Goal: Task Accomplishment & Management: Manage account settings

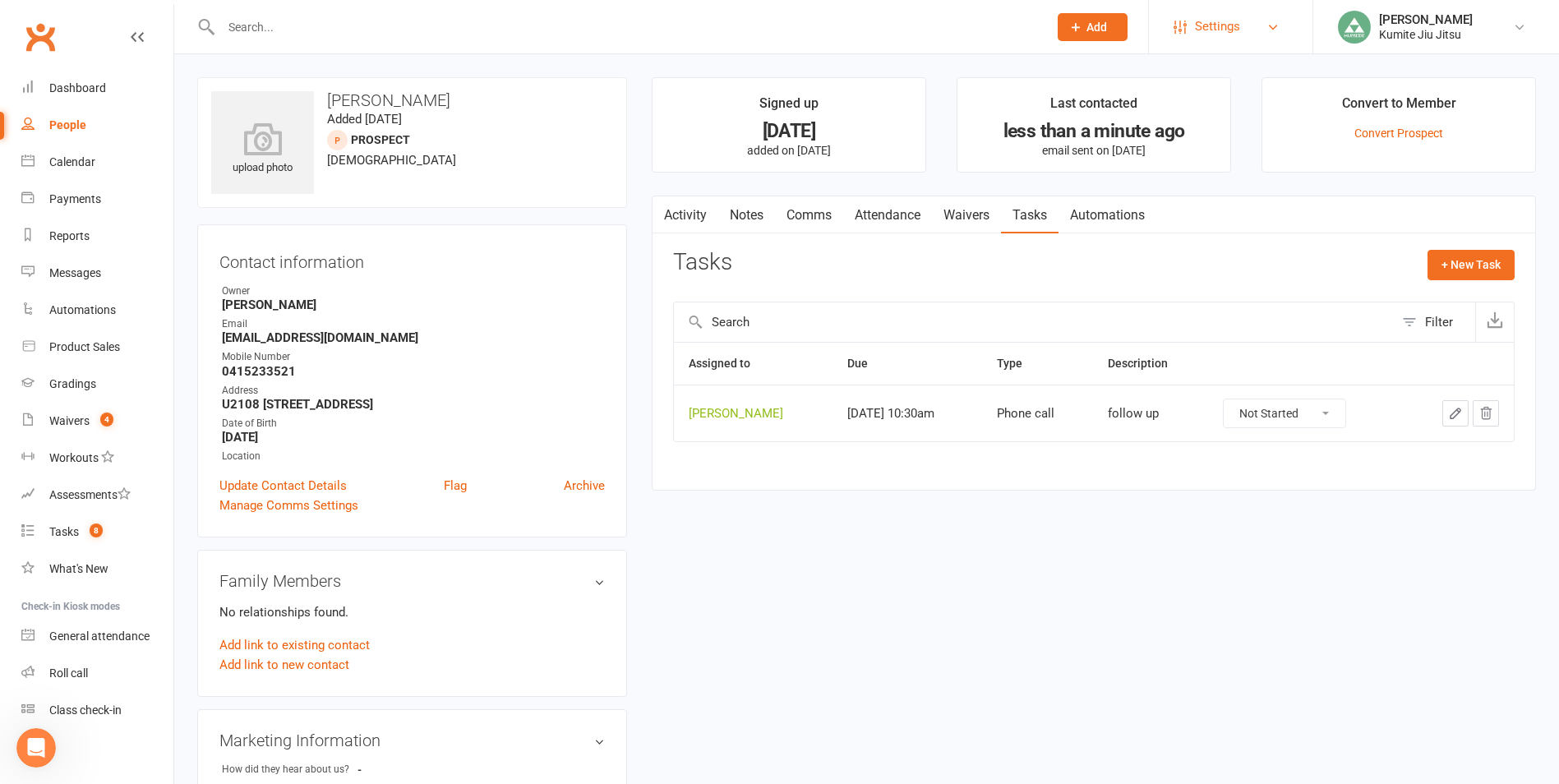
click at [1208, 26] on span "Settings" at bounding box center [1217, 27] width 46 height 37
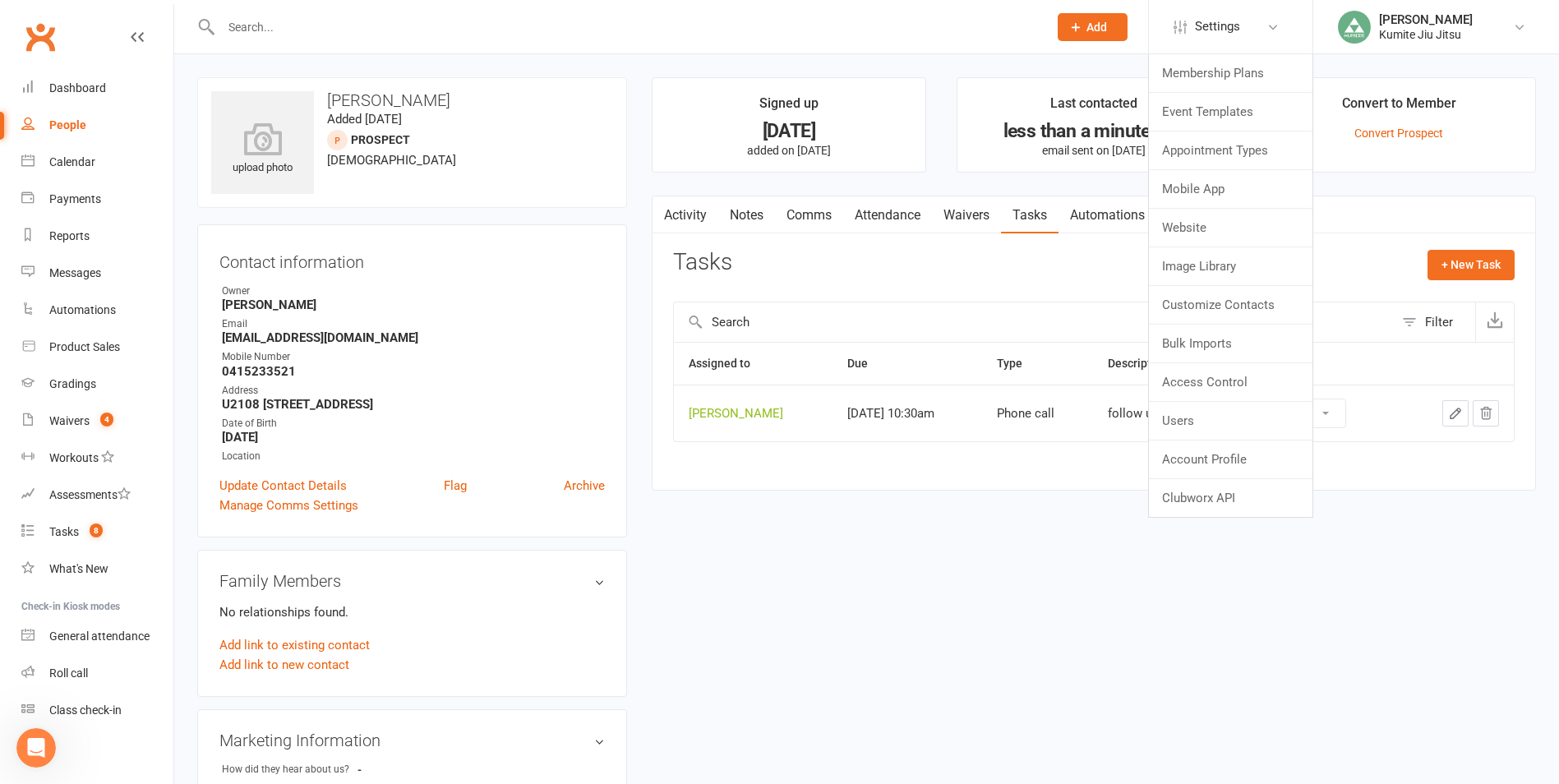
drag, startPoint x: 971, startPoint y: 560, endPoint x: 953, endPoint y: 556, distance: 18.4
click at [962, 557] on div "upload photo Terisa Martinez Added 31 July, 2025 prospect 29 years old Contact …" at bounding box center [867, 731] width 1364 height 1307
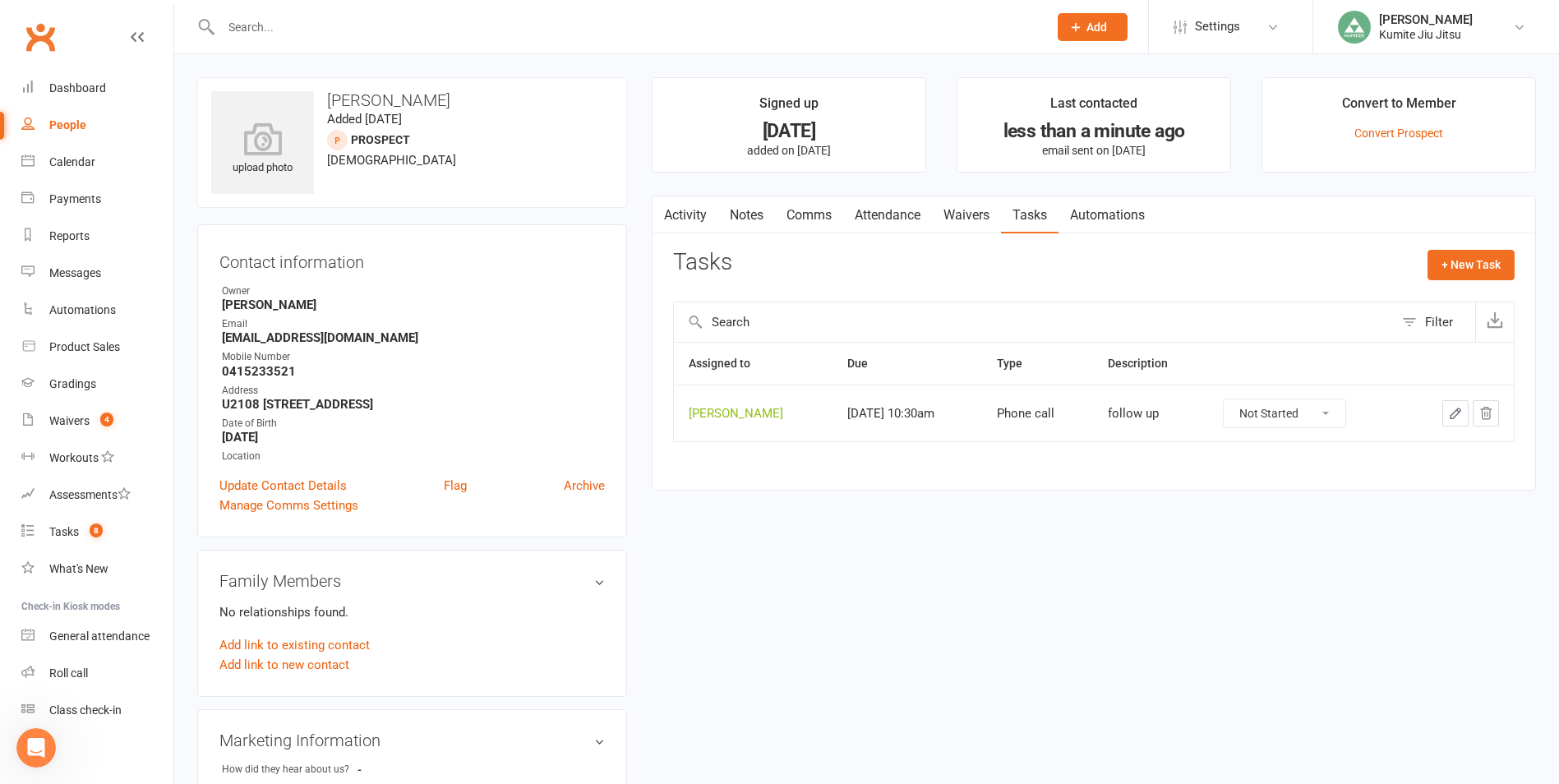
click at [39, 744] on icon "Open Intercom Messenger" at bounding box center [37, 749] width 28 height 28
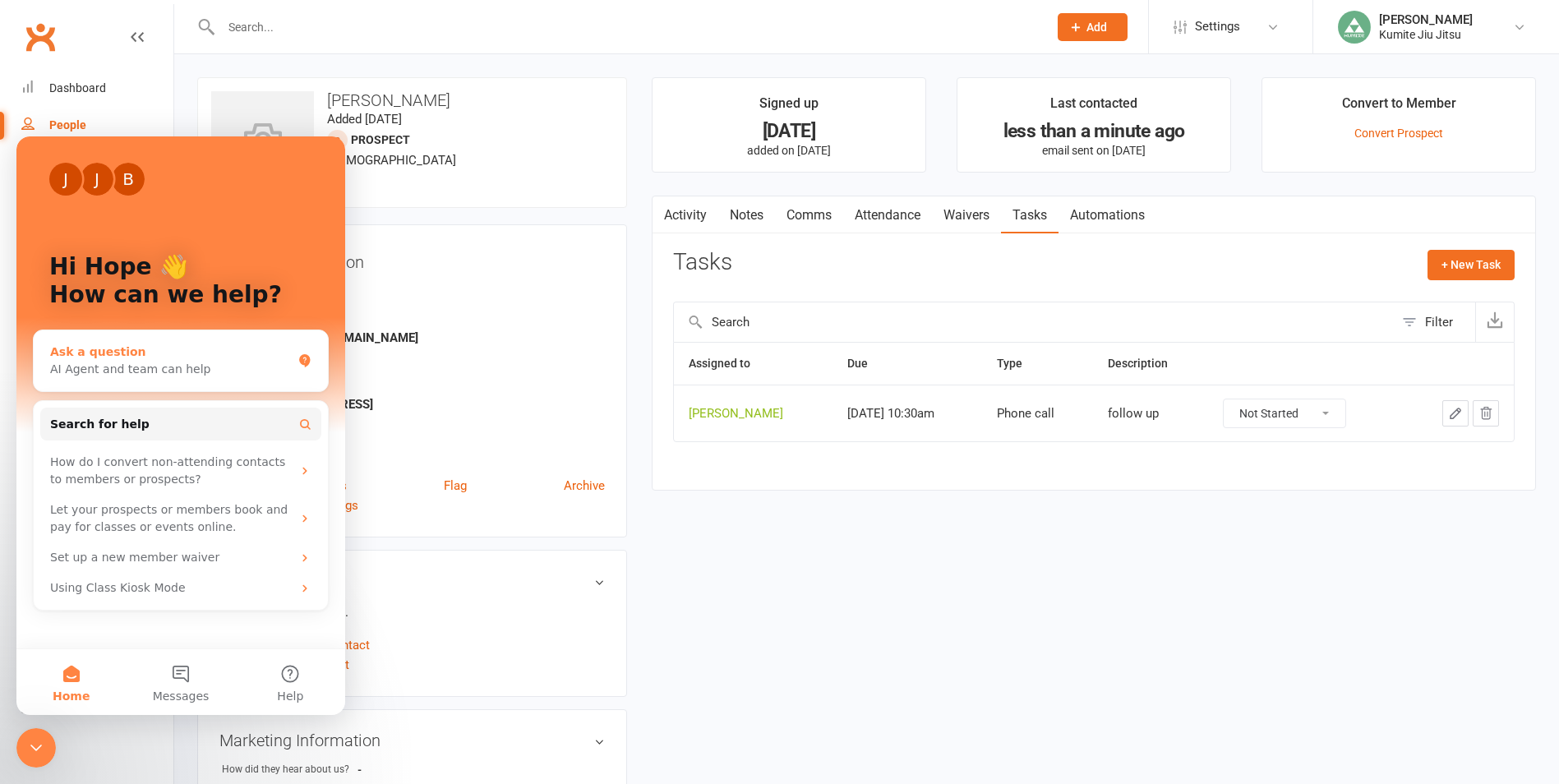
click at [105, 354] on div "Ask a question" at bounding box center [170, 352] width 242 height 17
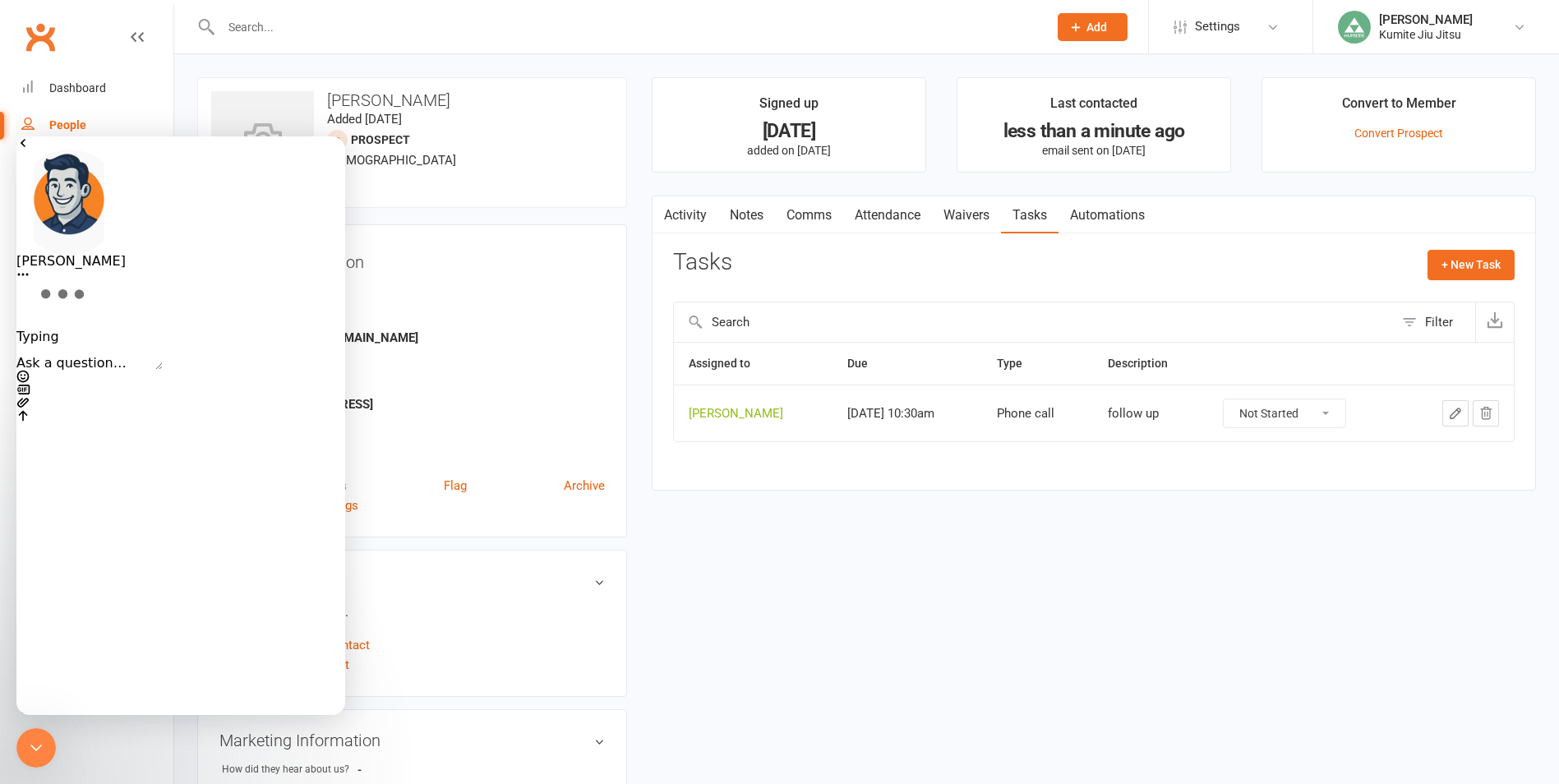
click at [118, 370] on textarea "Ask a question…" at bounding box center [90, 362] width 146 height 13
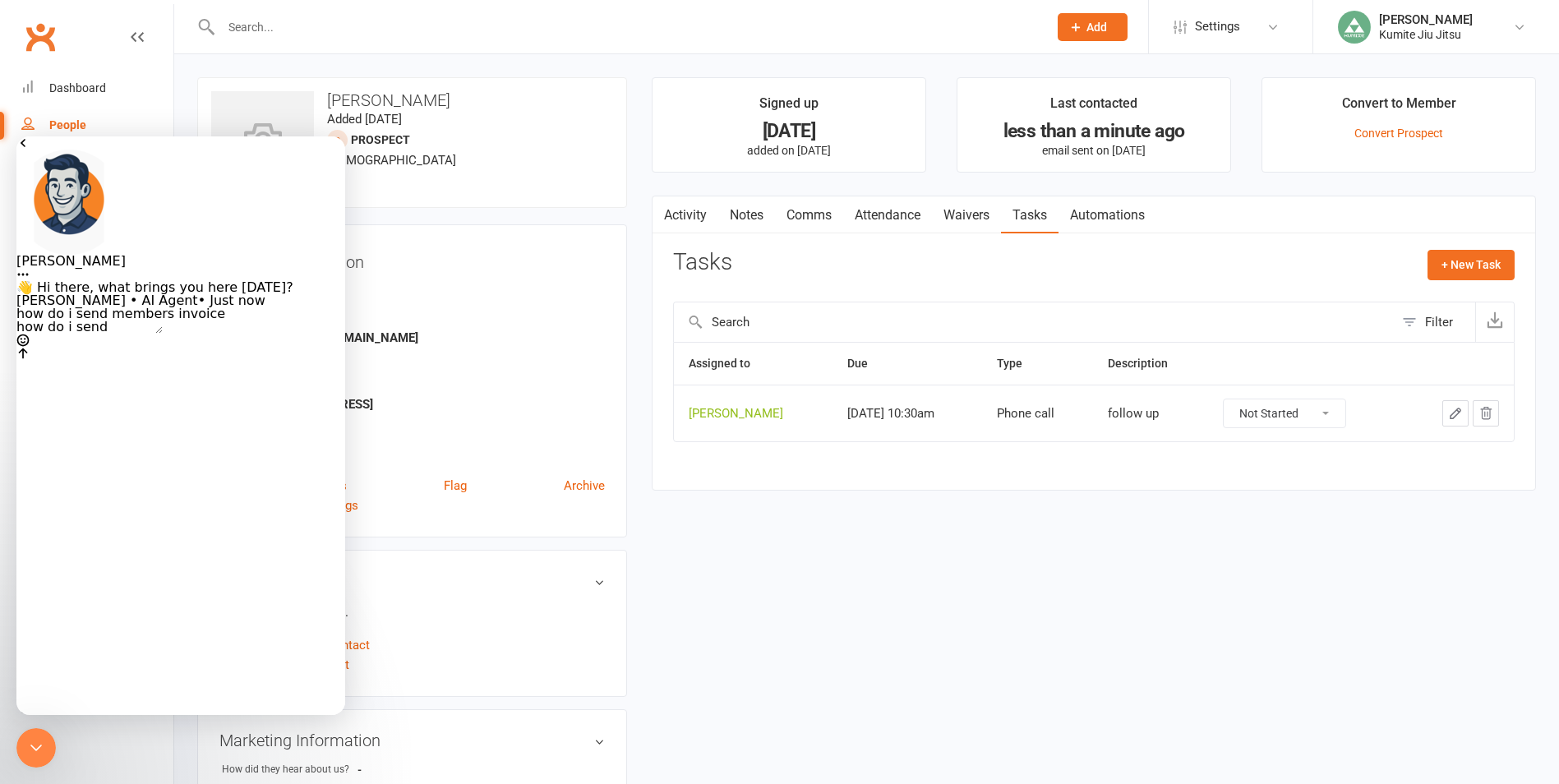
type textarea "how do i send members invoices"
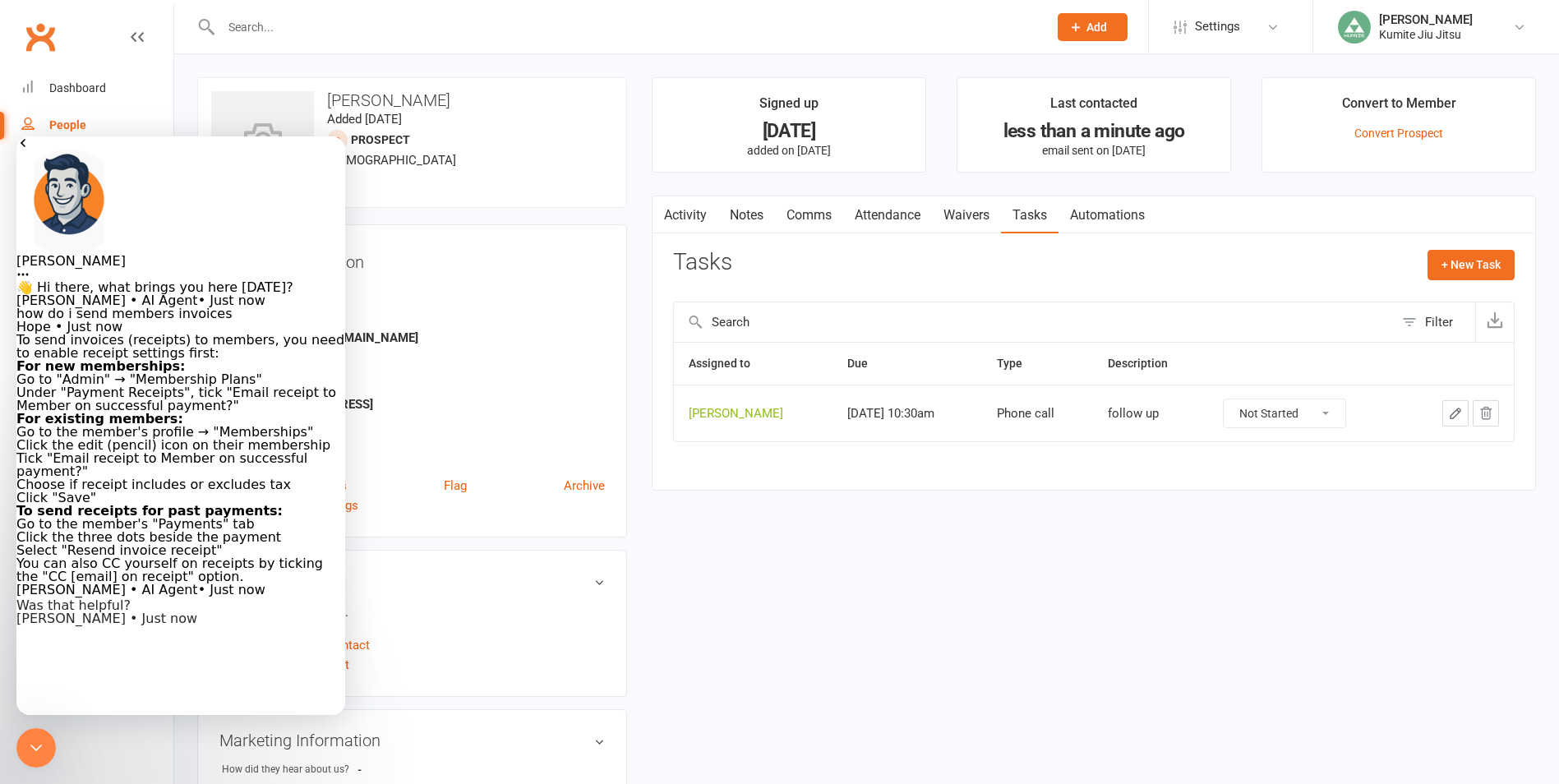
scroll to position [107, 0]
click at [383, 24] on input "text" at bounding box center [626, 27] width 820 height 23
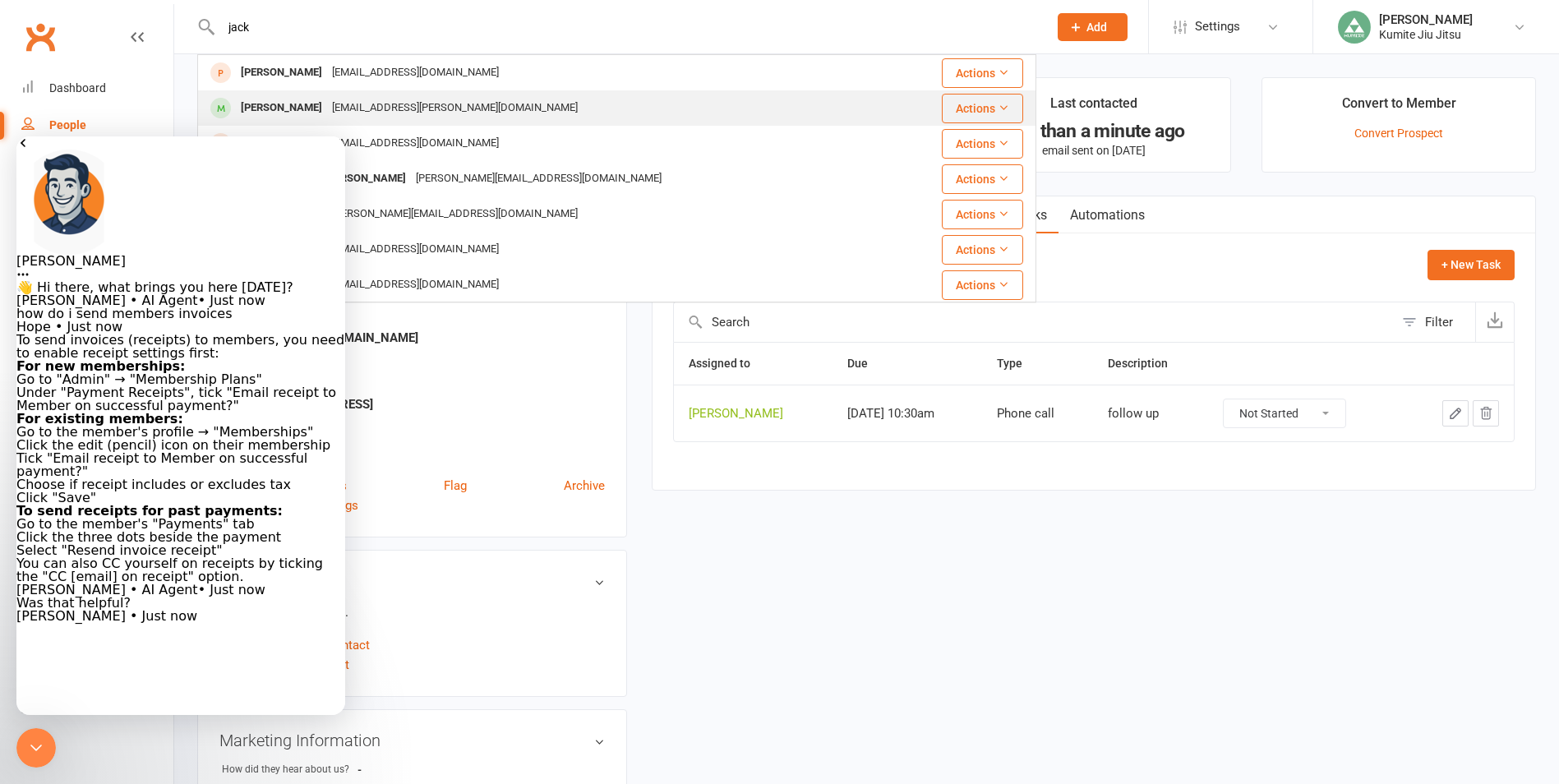
type input "jack"
click at [368, 109] on div "[EMAIL_ADDRESS][PERSON_NAME][DOMAIN_NAME]" at bounding box center [455, 108] width 256 height 24
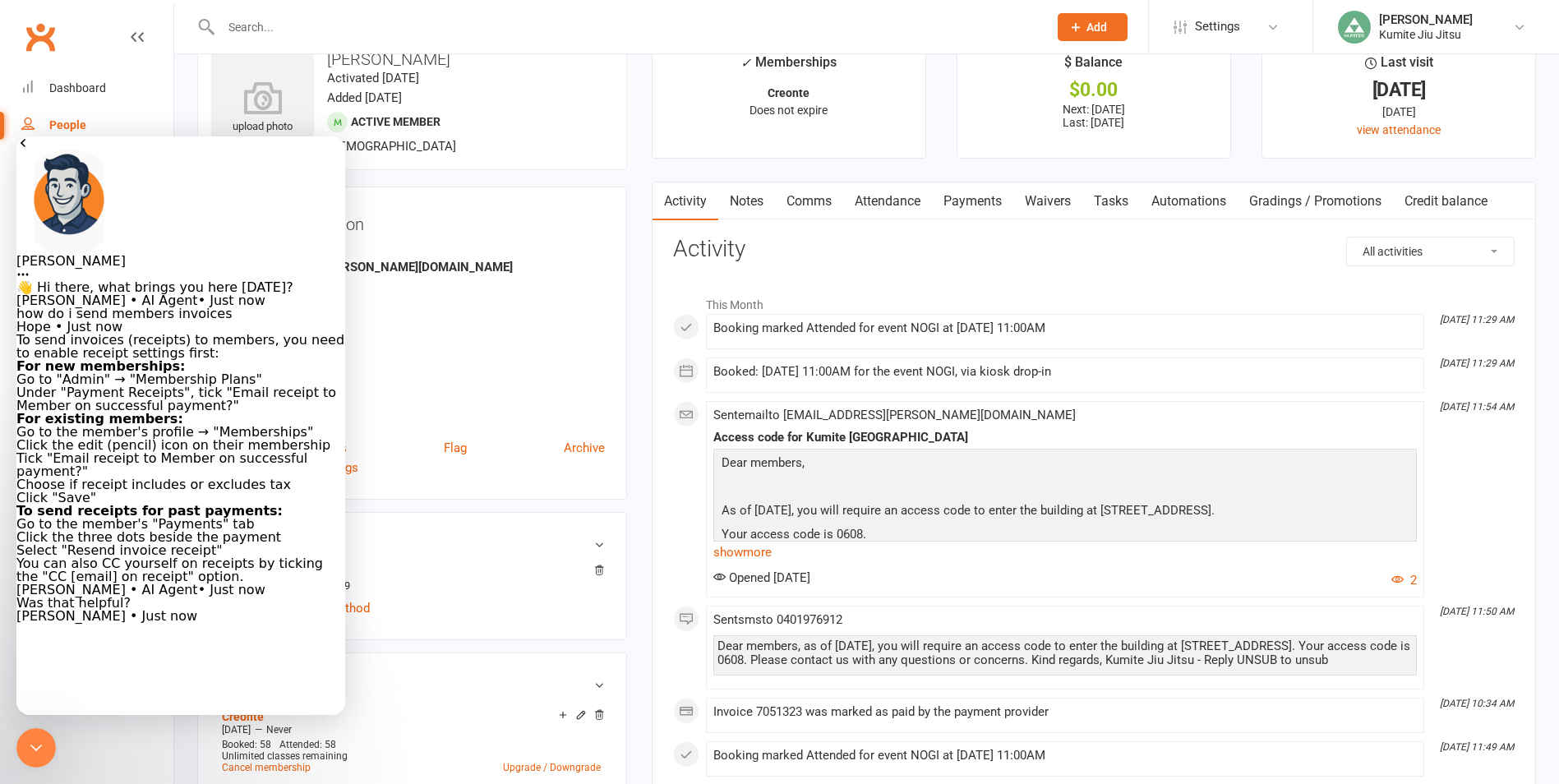
scroll to position [82, 0]
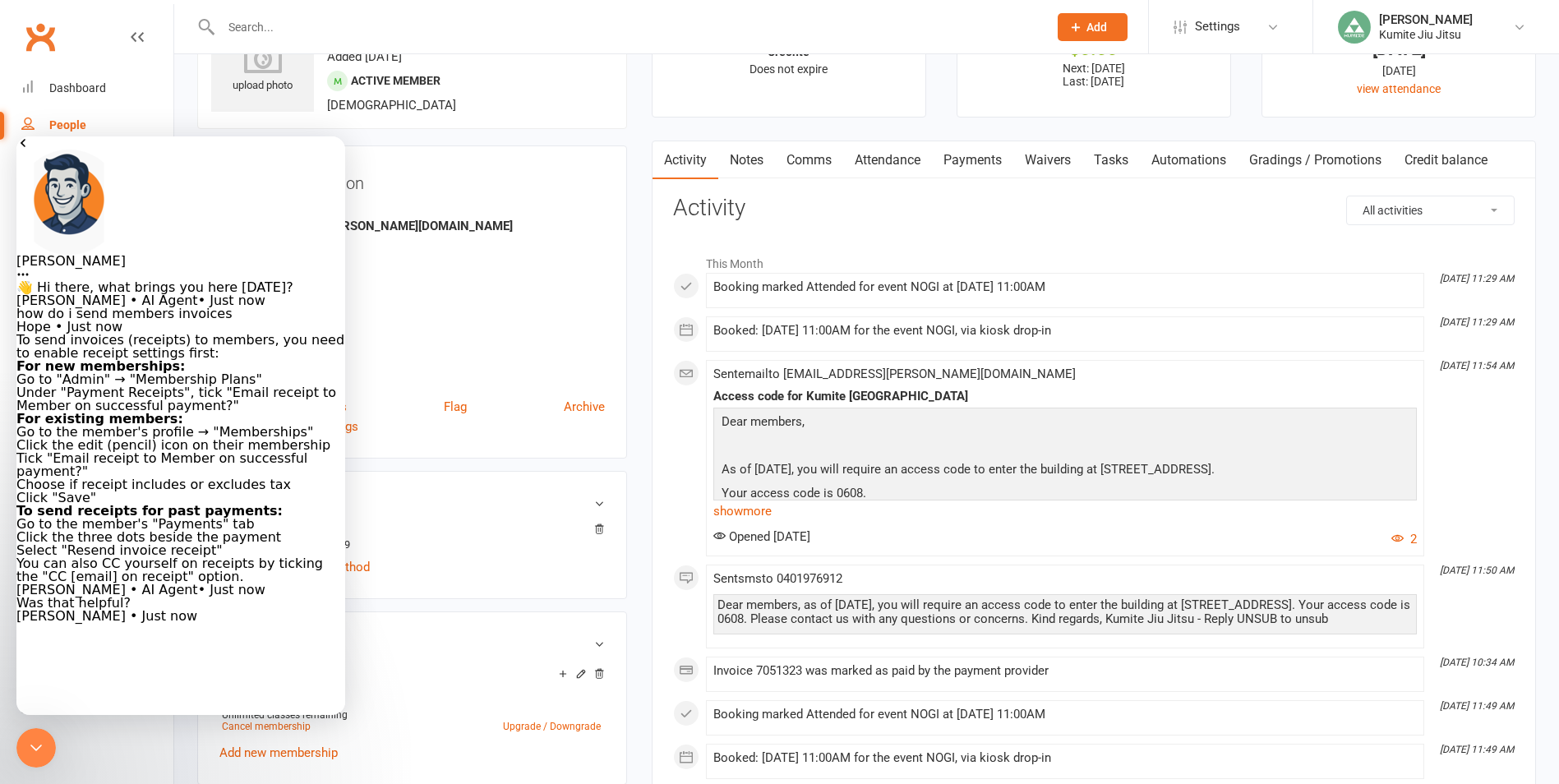
click at [33, 743] on icon "Close Intercom Messenger" at bounding box center [36, 747] width 20 height 20
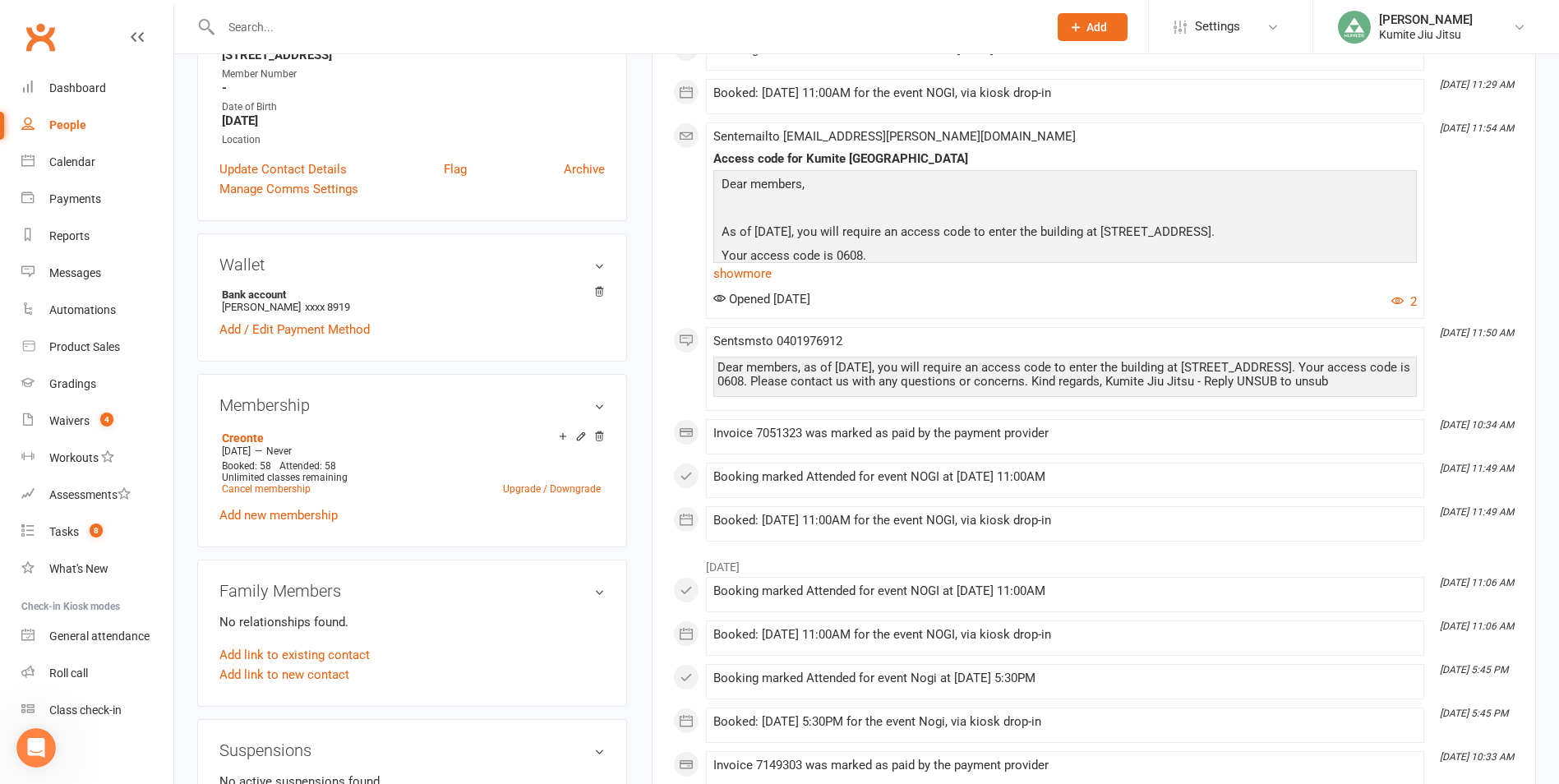
scroll to position [329, 0]
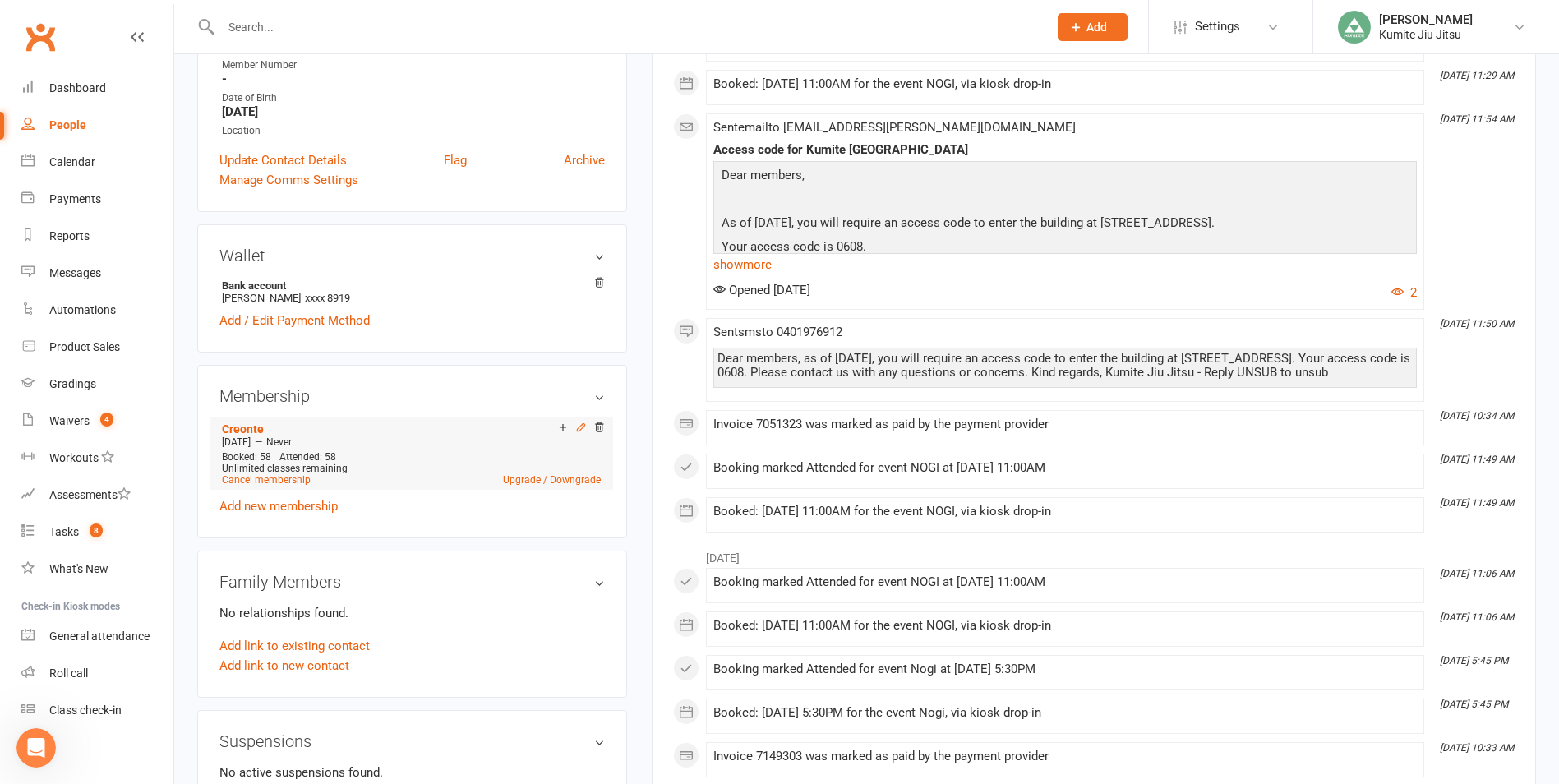
click at [578, 430] on icon at bounding box center [580, 427] width 11 height 11
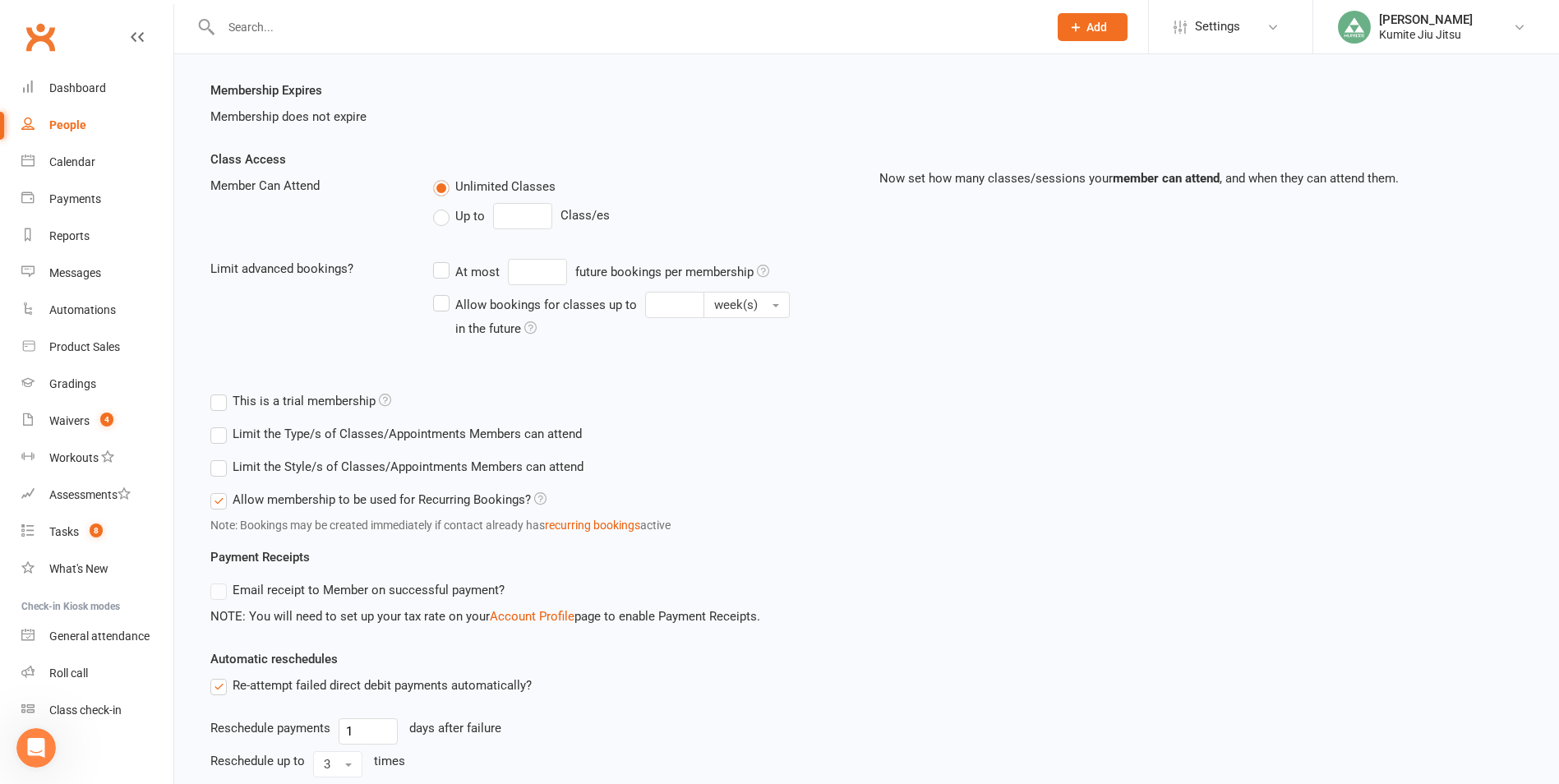
scroll to position [329, 0]
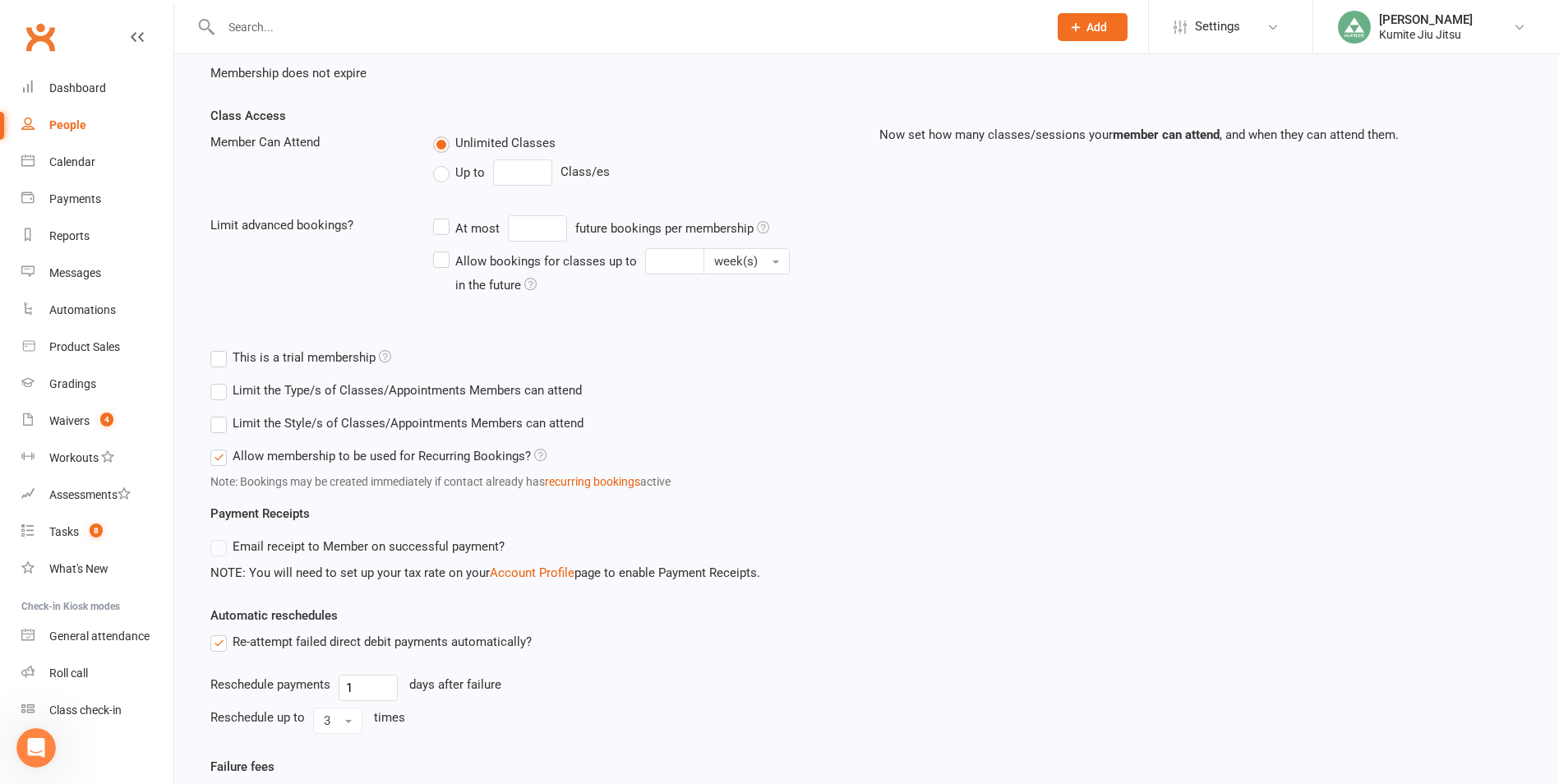
click at [245, 552] on label "Email receipt to Member on successful payment?" at bounding box center [357, 546] width 294 height 20
click at [224, 546] on label "Email receipt to Member on successful payment?" at bounding box center [357, 546] width 294 height 20
click at [221, 544] on label "Email receipt to Member on successful payment?" at bounding box center [357, 546] width 294 height 20
click at [517, 572] on link "Account Profile" at bounding box center [532, 572] width 84 height 15
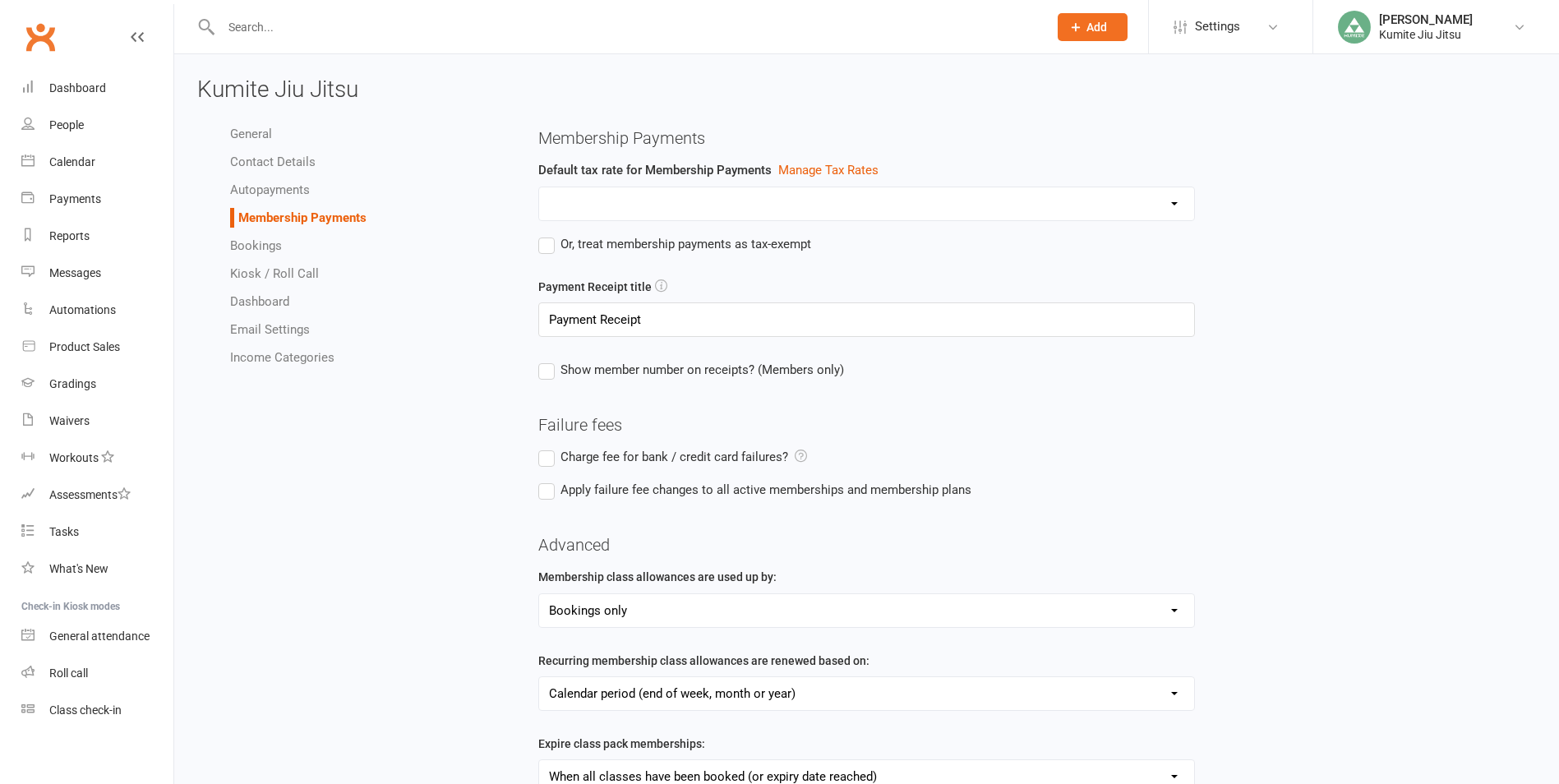
select select "expire_class_packs_on_booking_creation"
select select "allow_make_up_classes_for_expired_memberships_up_to_90d"
select select "reactivate_if_cancelled_yesterday_or_earlier"
click at [629, 194] on select "GST" at bounding box center [867, 204] width 656 height 33
select select "1433"
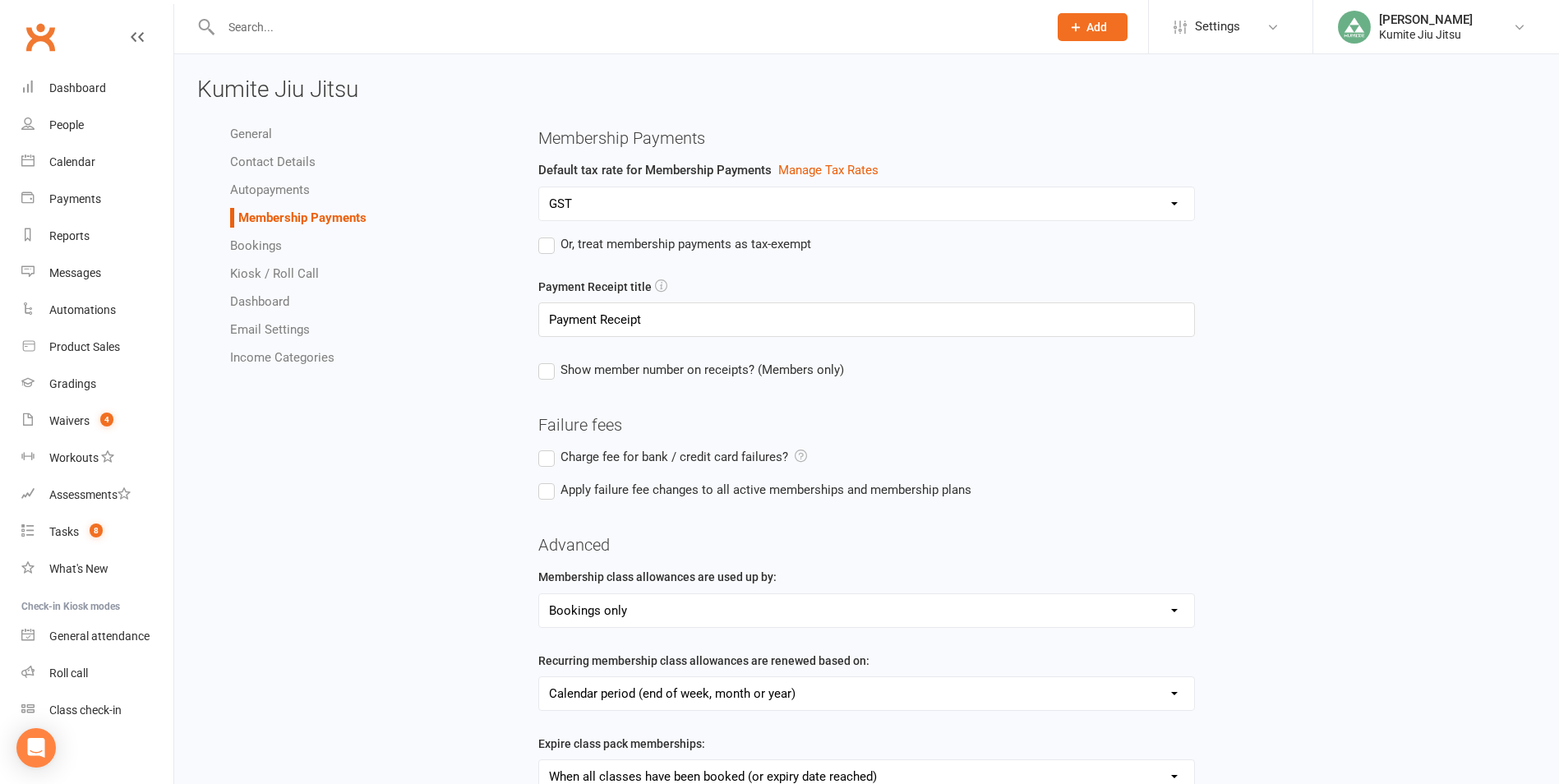
click at [539, 188] on select "GST" at bounding box center [867, 204] width 656 height 33
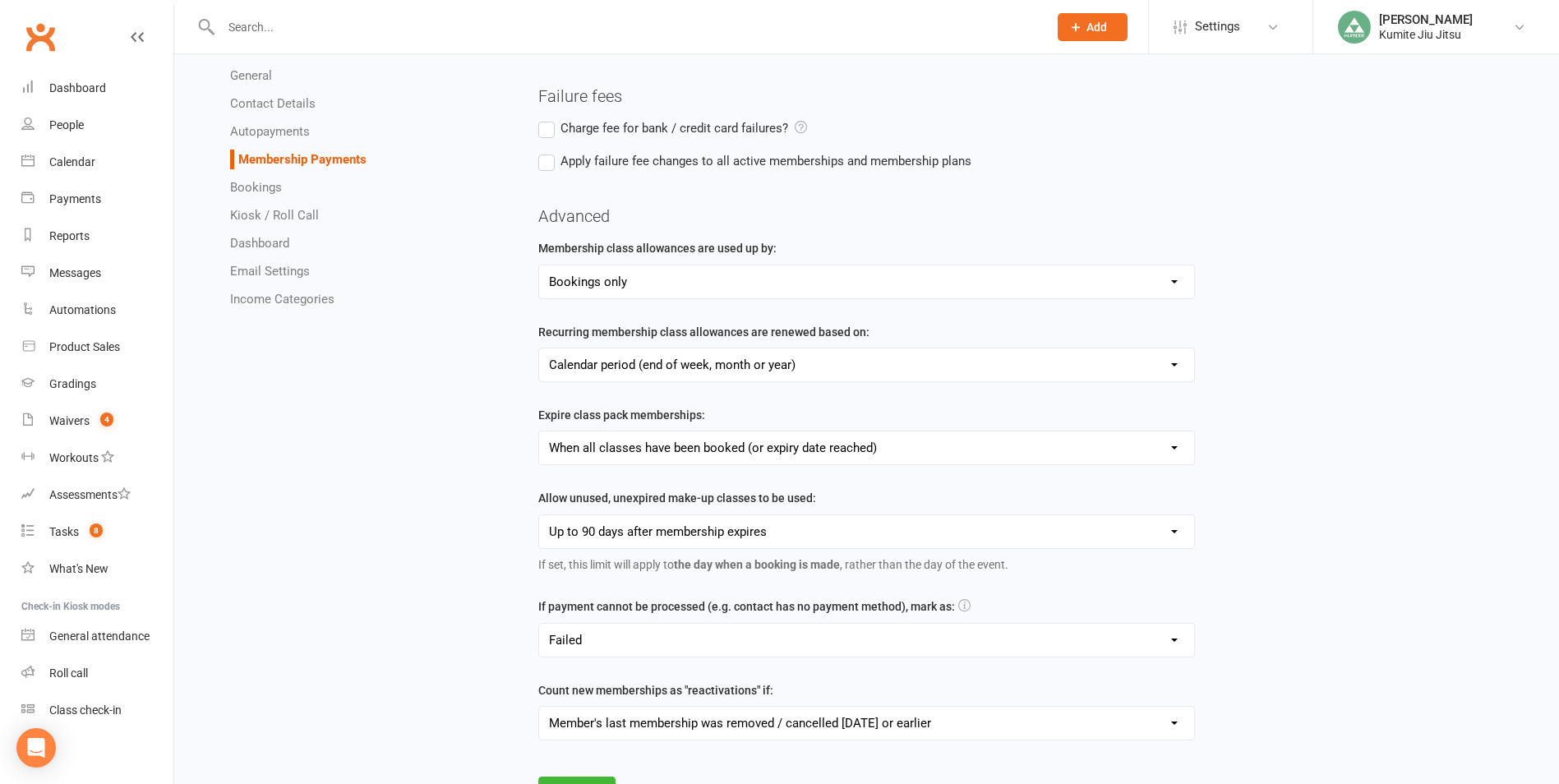
scroll to position [386, 0]
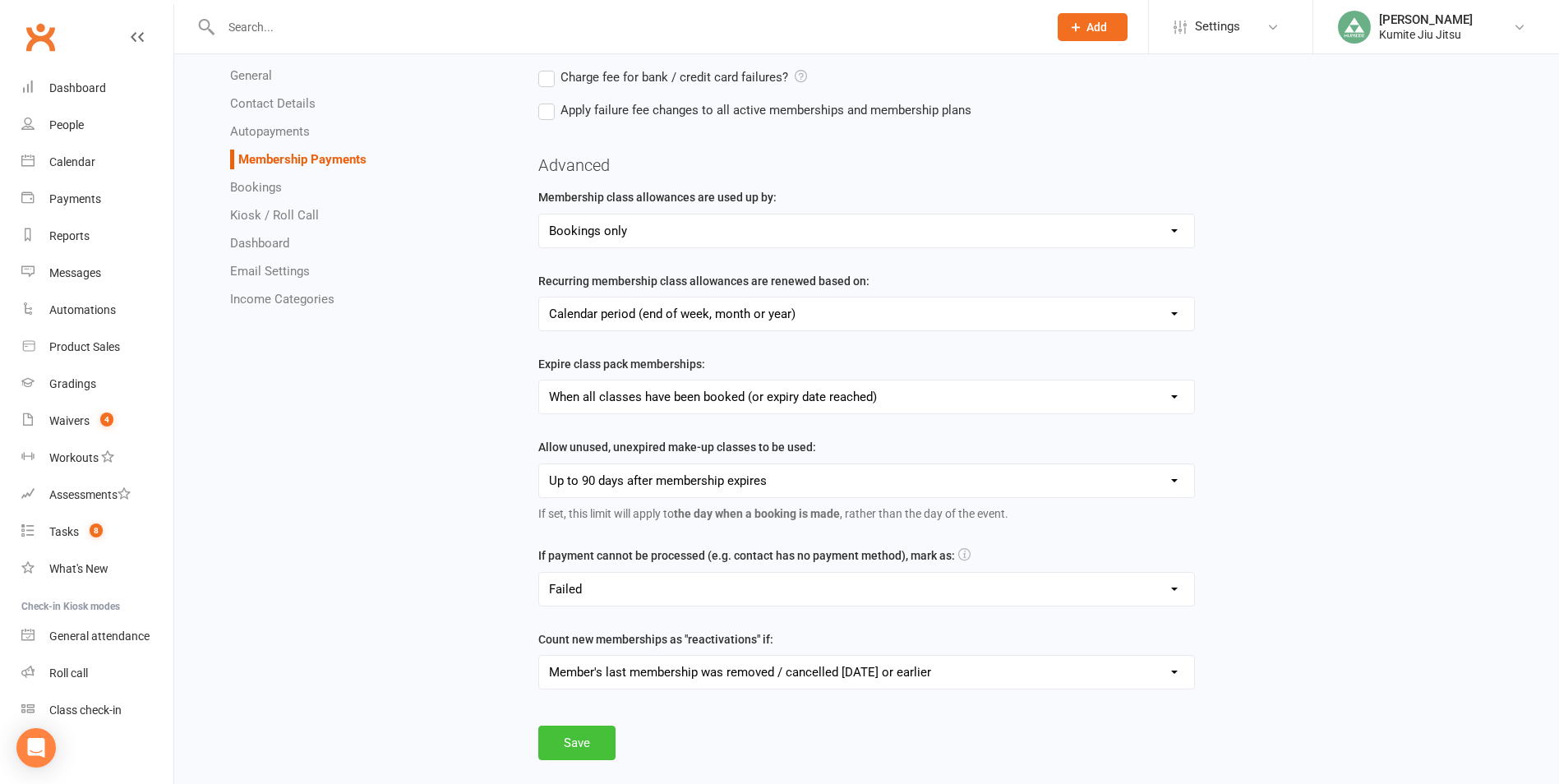
click at [586, 742] on button "Save" at bounding box center [577, 743] width 77 height 34
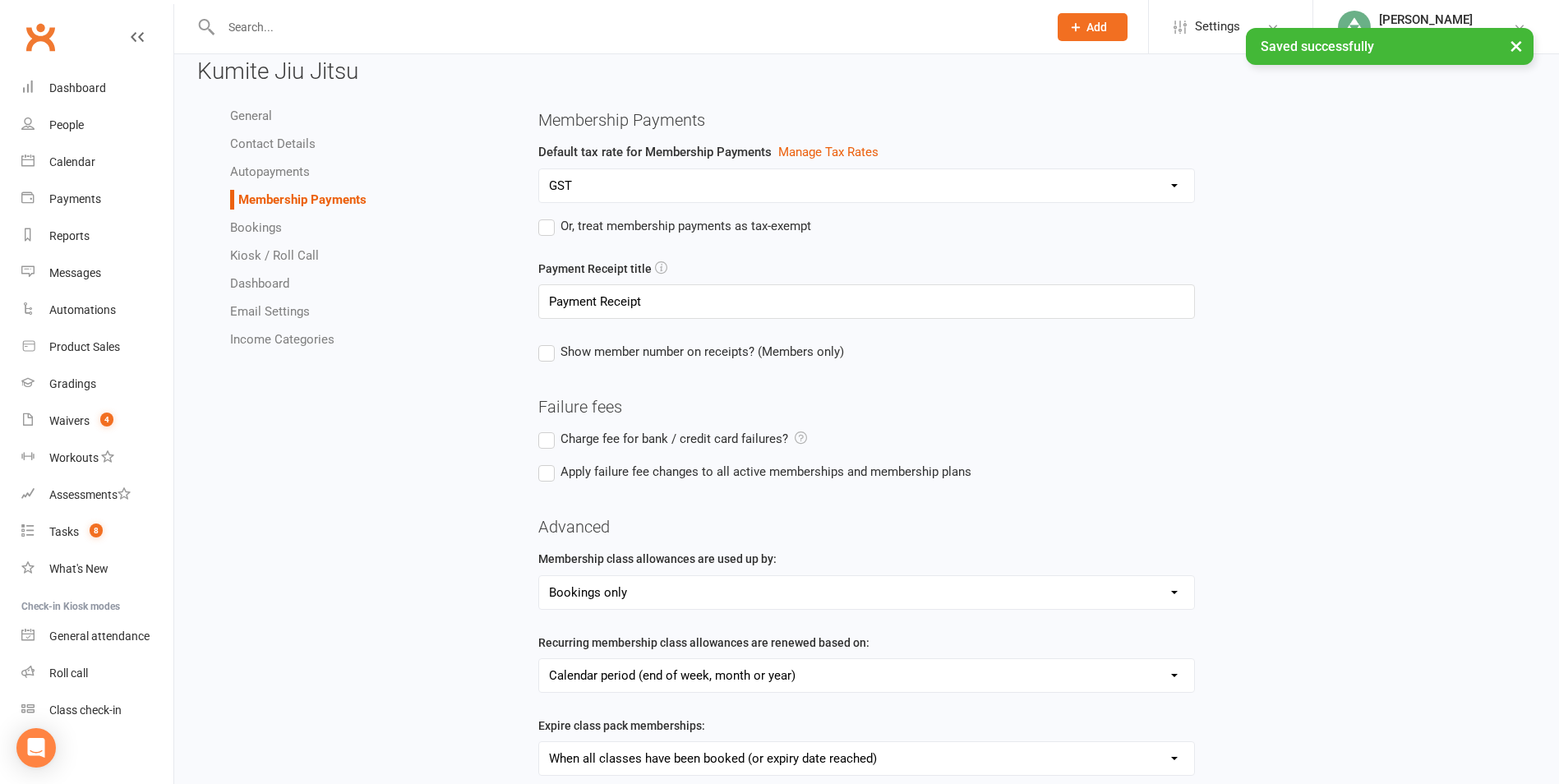
scroll to position [0, 0]
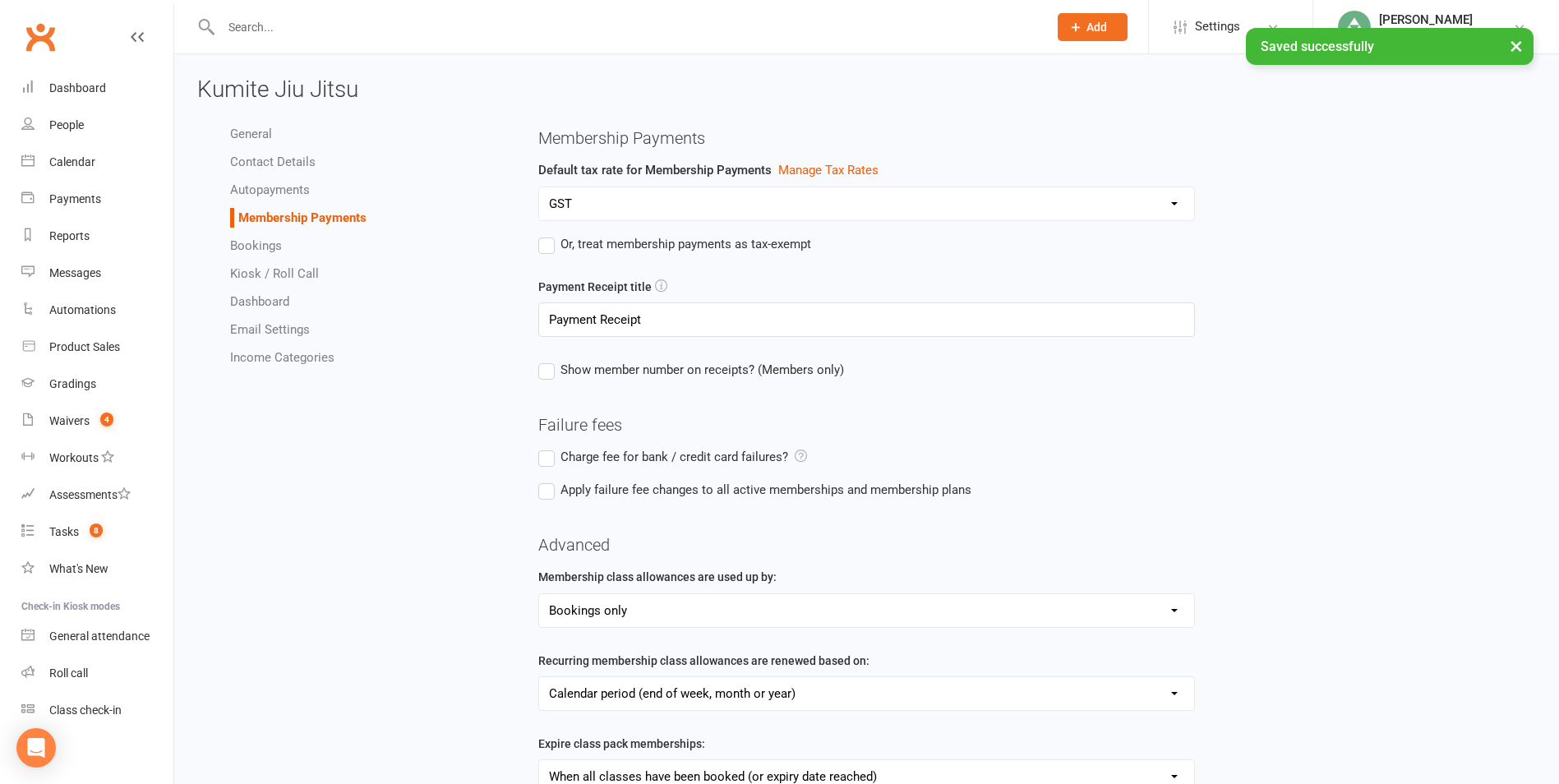
click at [263, 23] on input "text" at bounding box center [626, 27] width 820 height 23
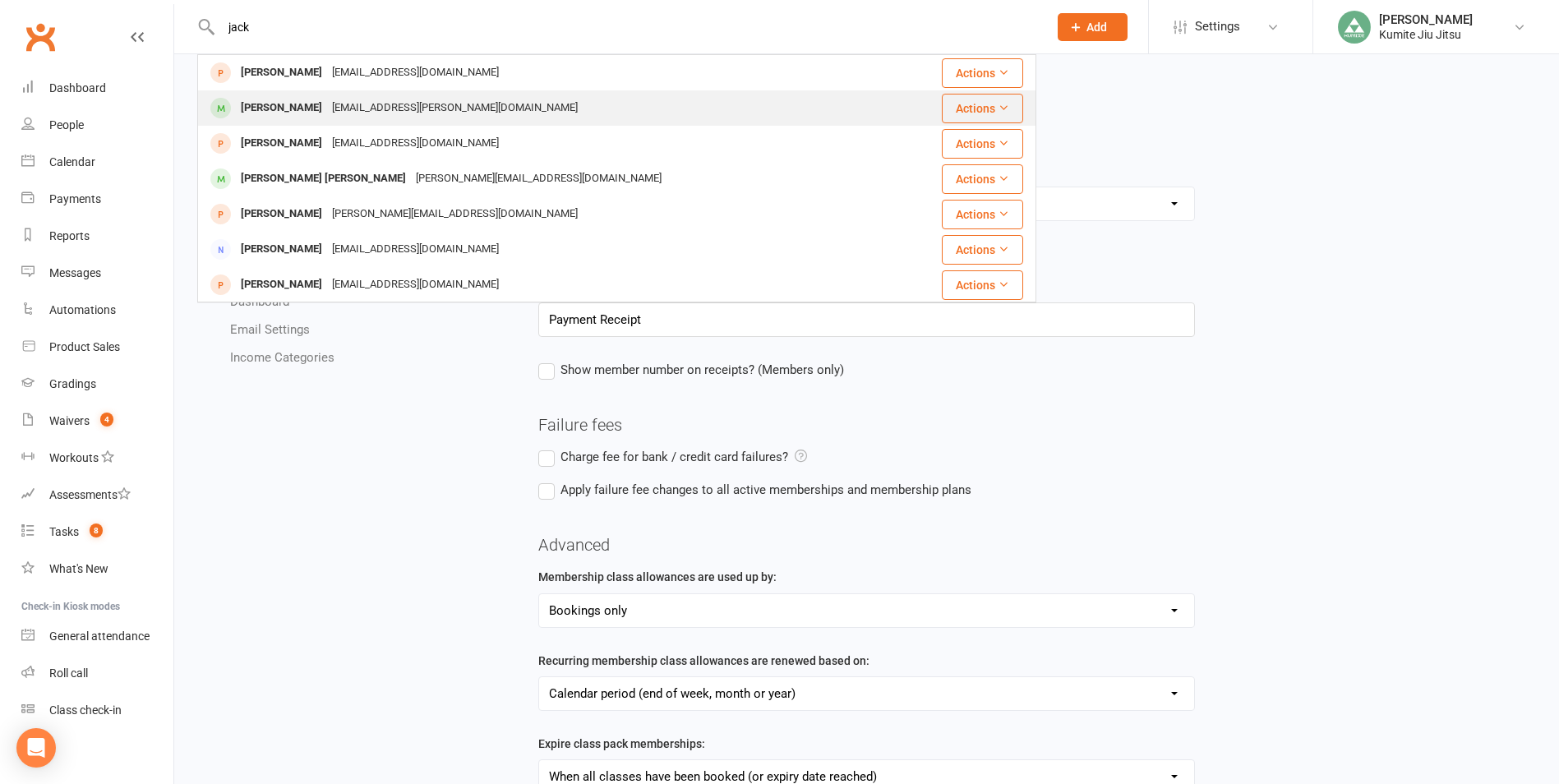
type input "jack"
click at [310, 114] on div "[PERSON_NAME]" at bounding box center [281, 108] width 91 height 24
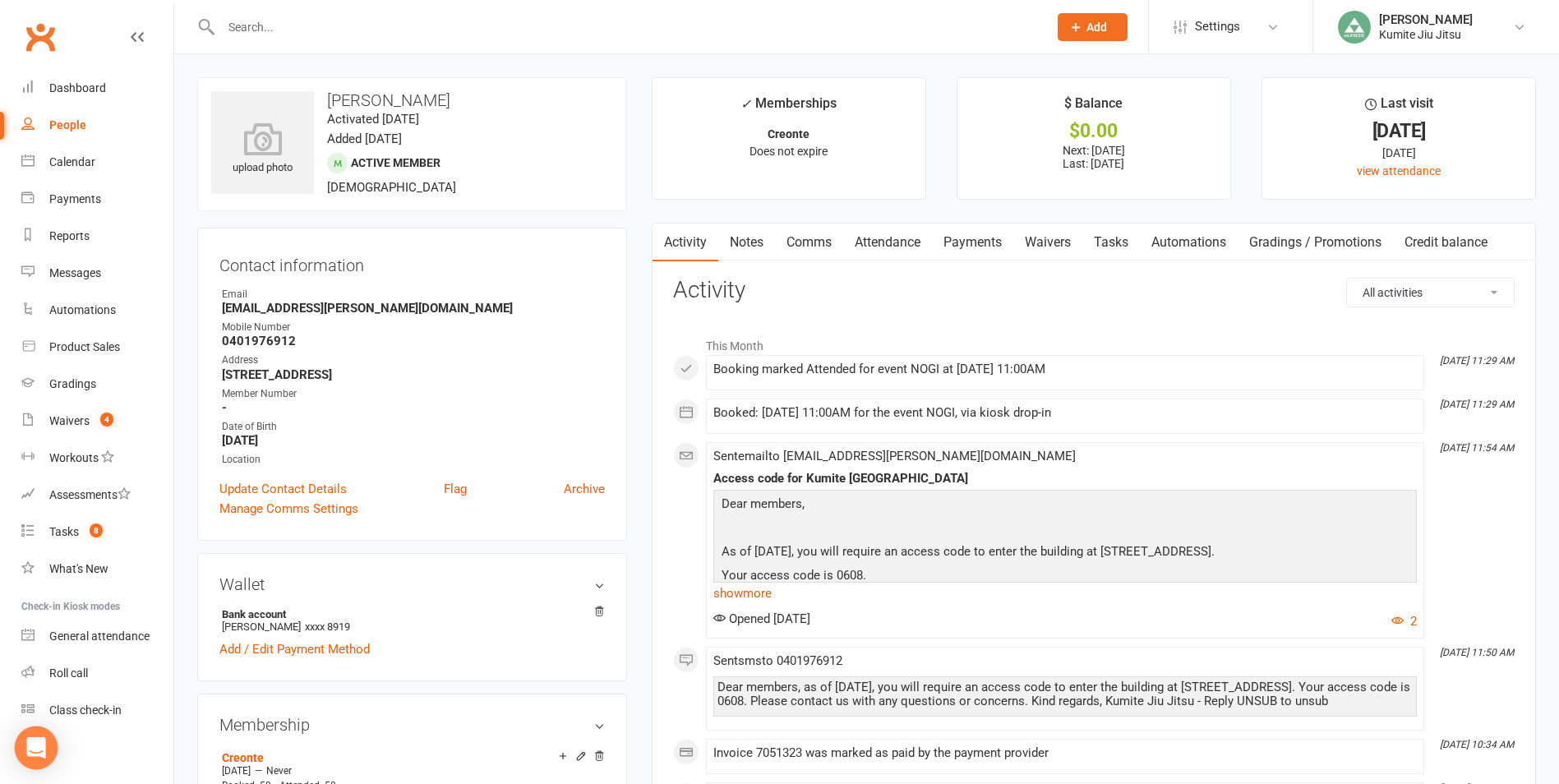
click at [42, 739] on icon "Open Intercom Messenger" at bounding box center [36, 747] width 19 height 22
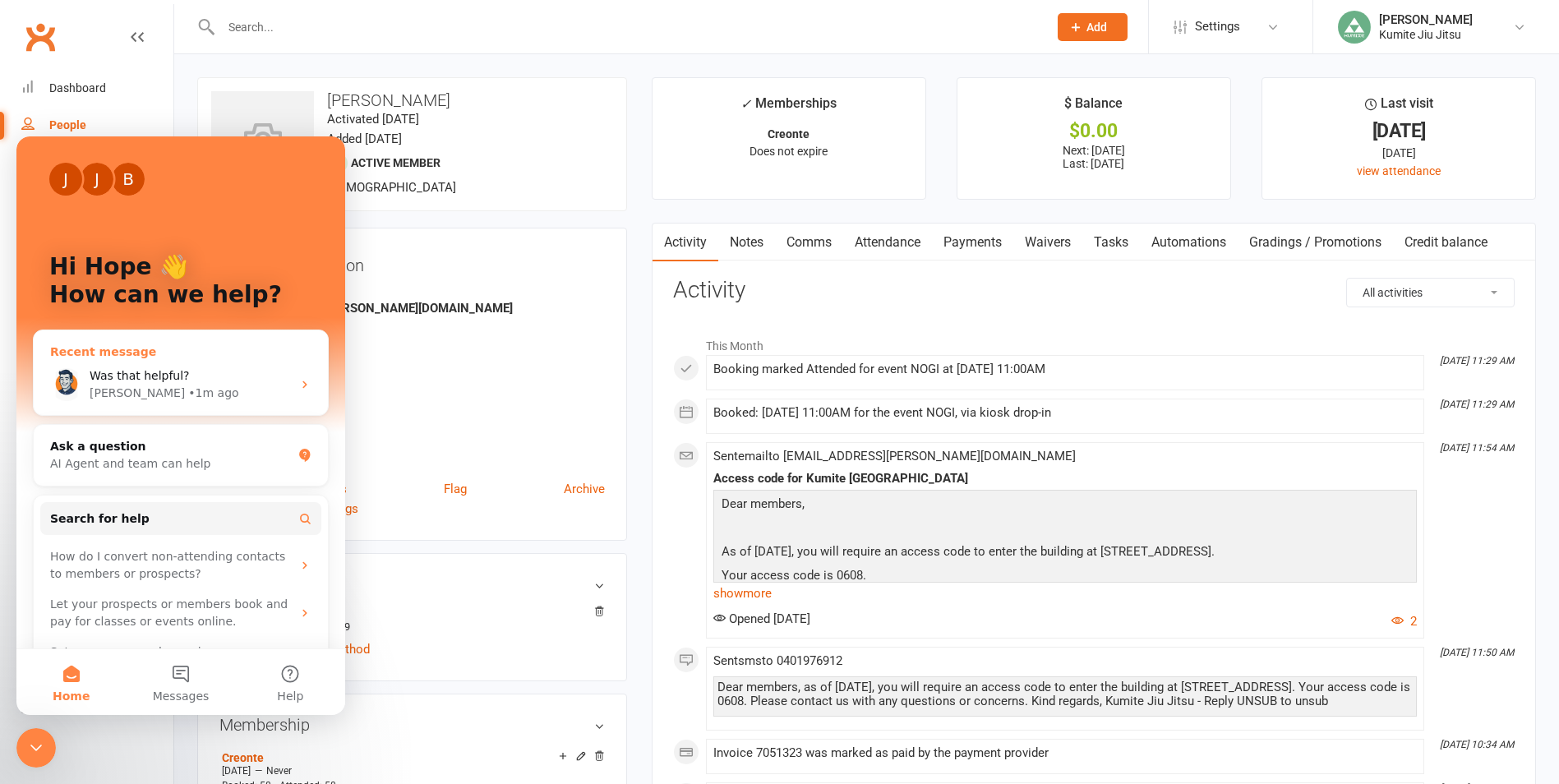
click at [130, 380] on span "Was that helpful?" at bounding box center [139, 375] width 100 height 13
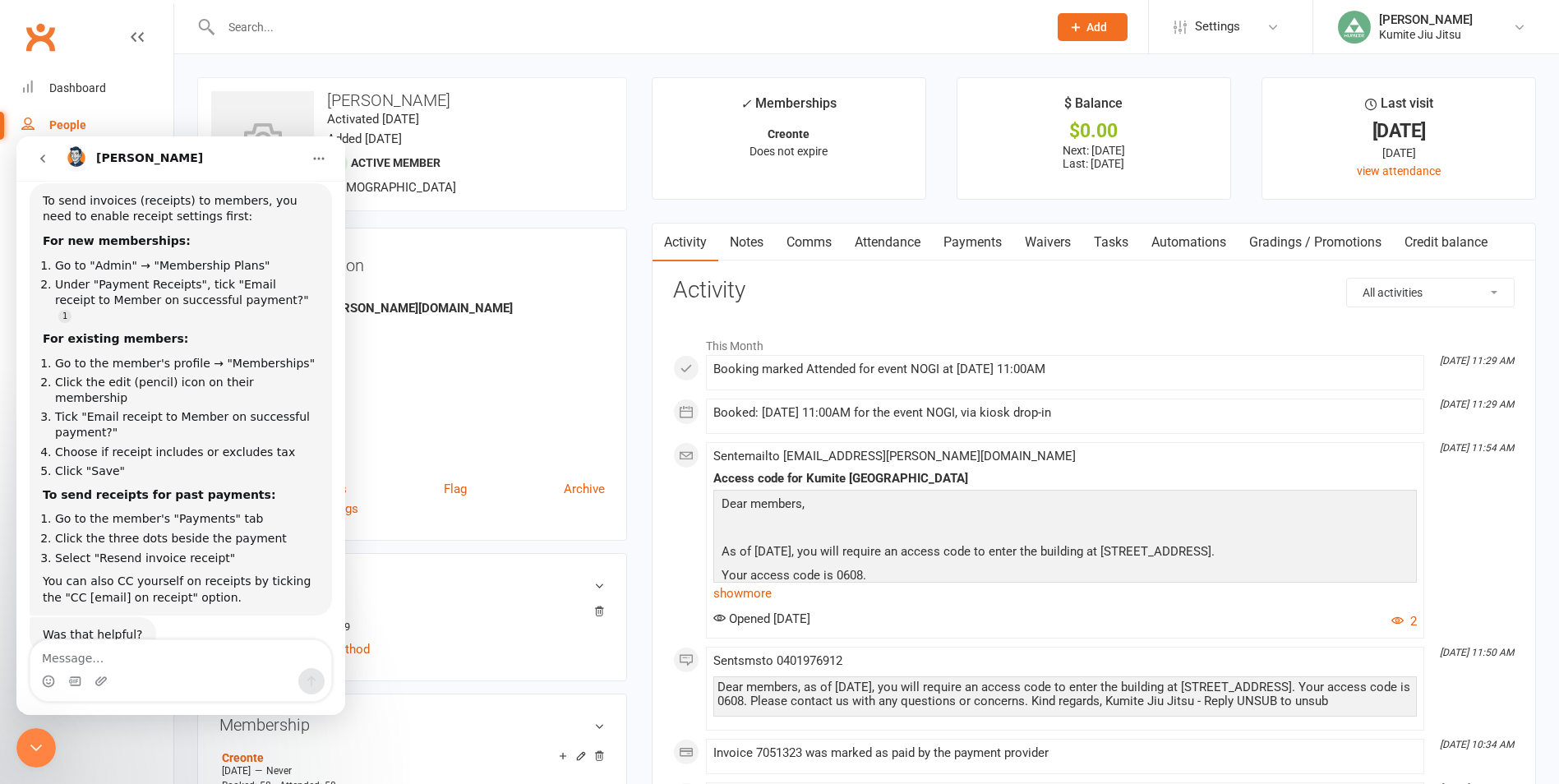
scroll to position [133, 0]
click at [580, 756] on icon at bounding box center [580, 756] width 11 height 11
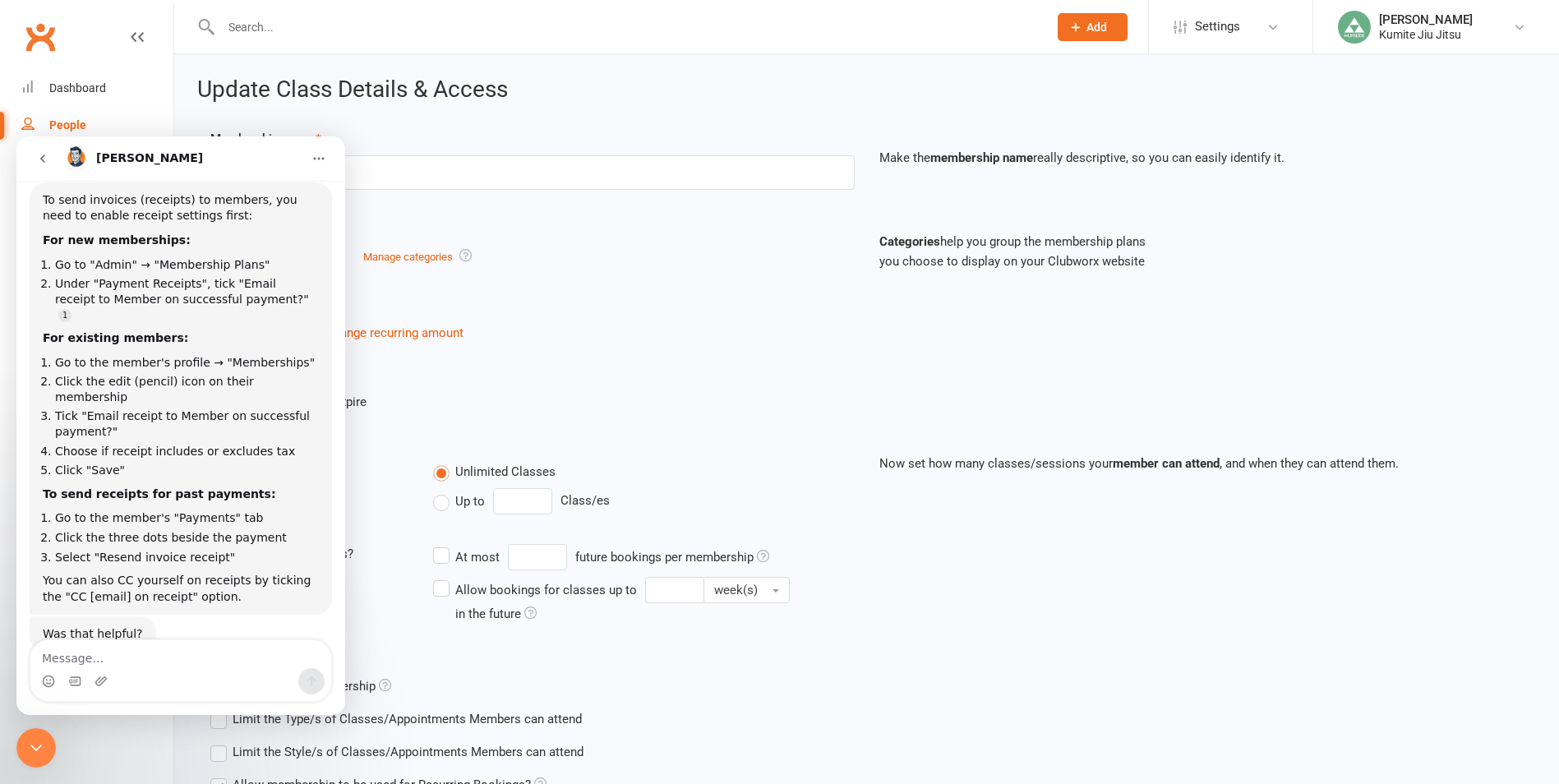
click at [37, 741] on icon "Close Intercom Messenger" at bounding box center [36, 747] width 20 height 20
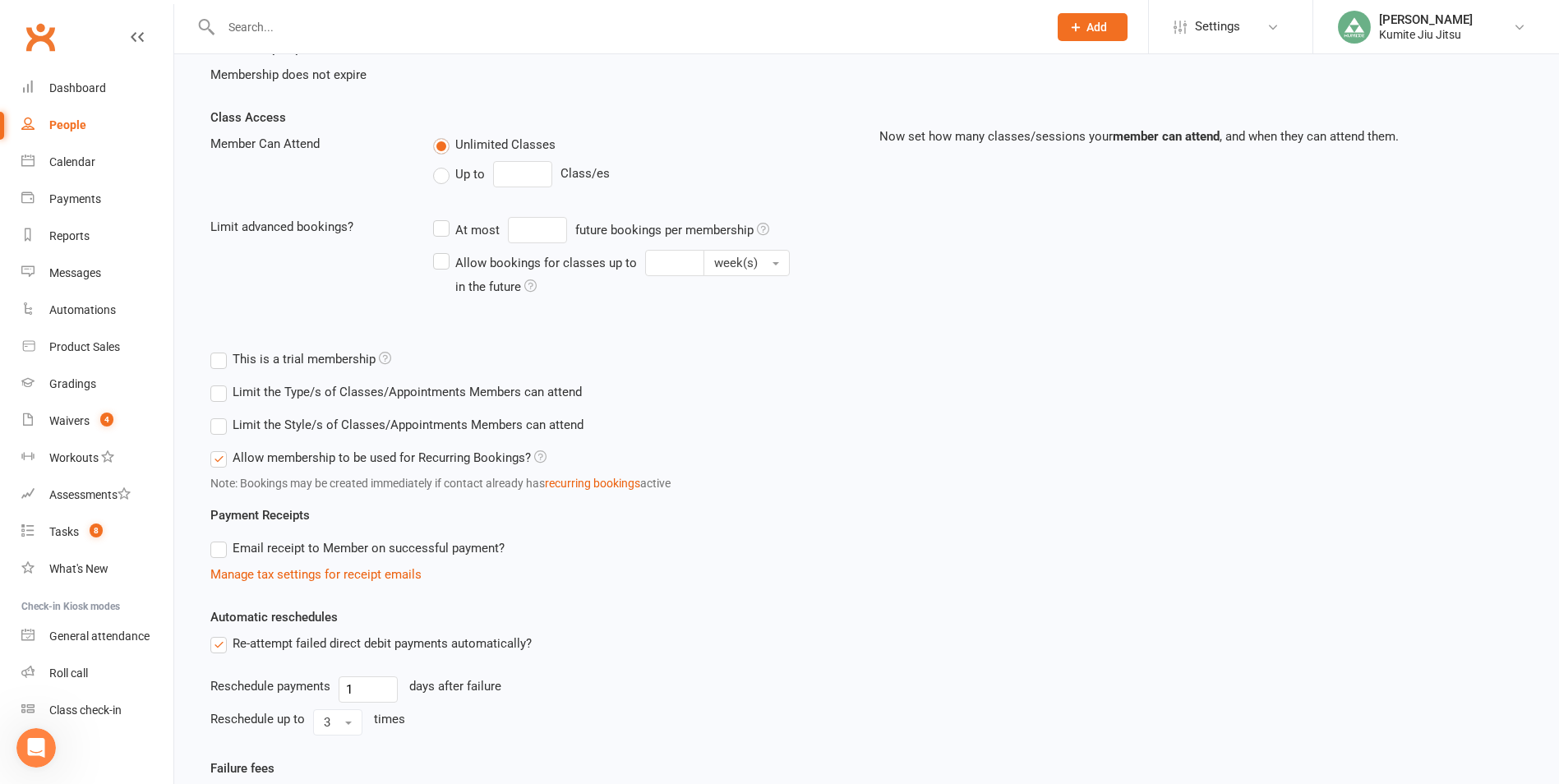
scroll to position [329, 0]
click at [231, 549] on label "Email receipt to Member on successful payment?" at bounding box center [357, 546] width 294 height 20
click at [221, 536] on input "Email receipt to Member on successful payment?" at bounding box center [215, 536] width 10 height 0
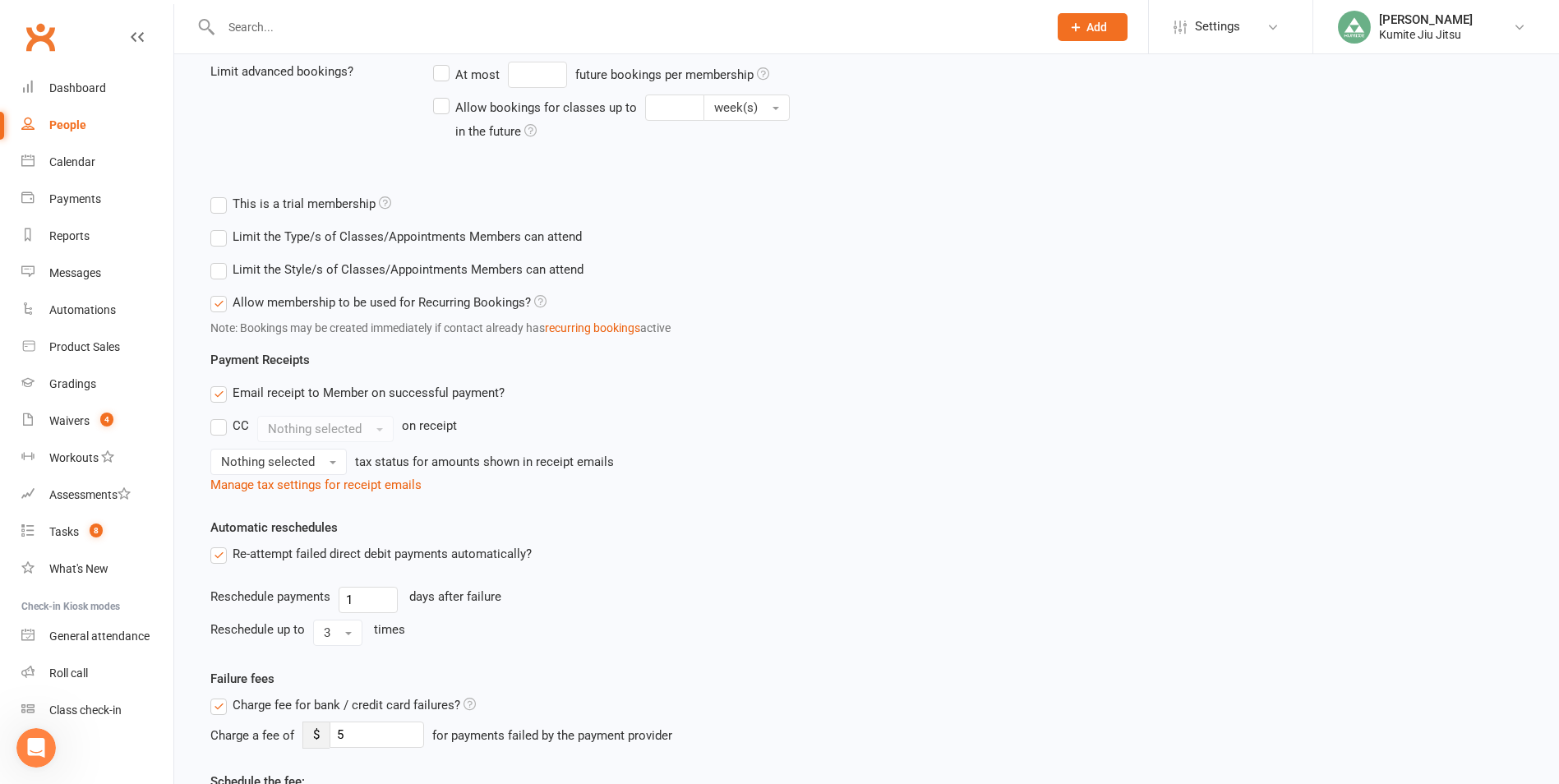
scroll to position [493, 0]
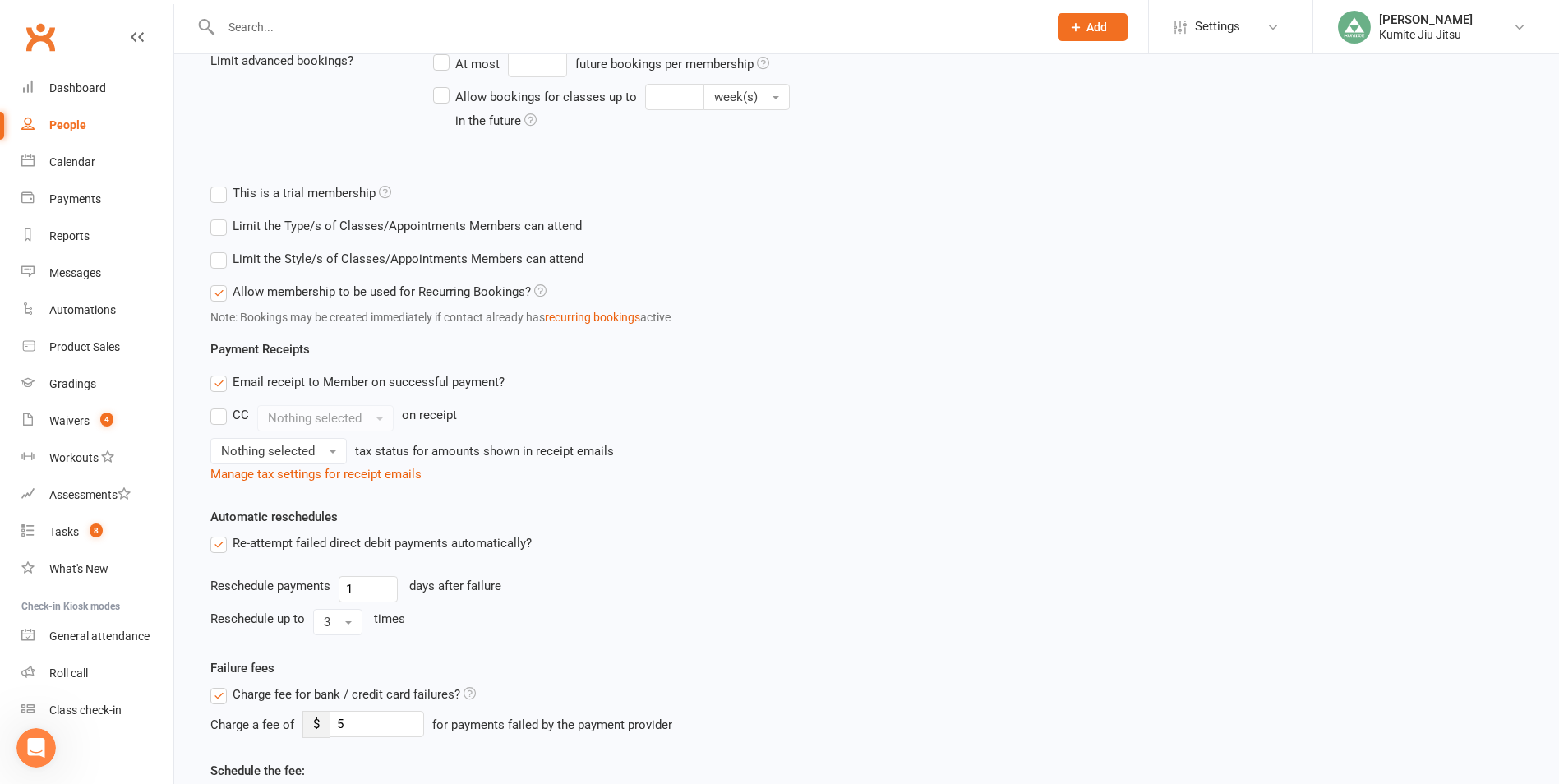
click at [219, 417] on label "CC" at bounding box center [229, 415] width 39 height 20
click at [219, 405] on input "CC" at bounding box center [215, 405] width 10 height 0
click at [312, 417] on span "Nothing selected" at bounding box center [314, 417] width 94 height 15
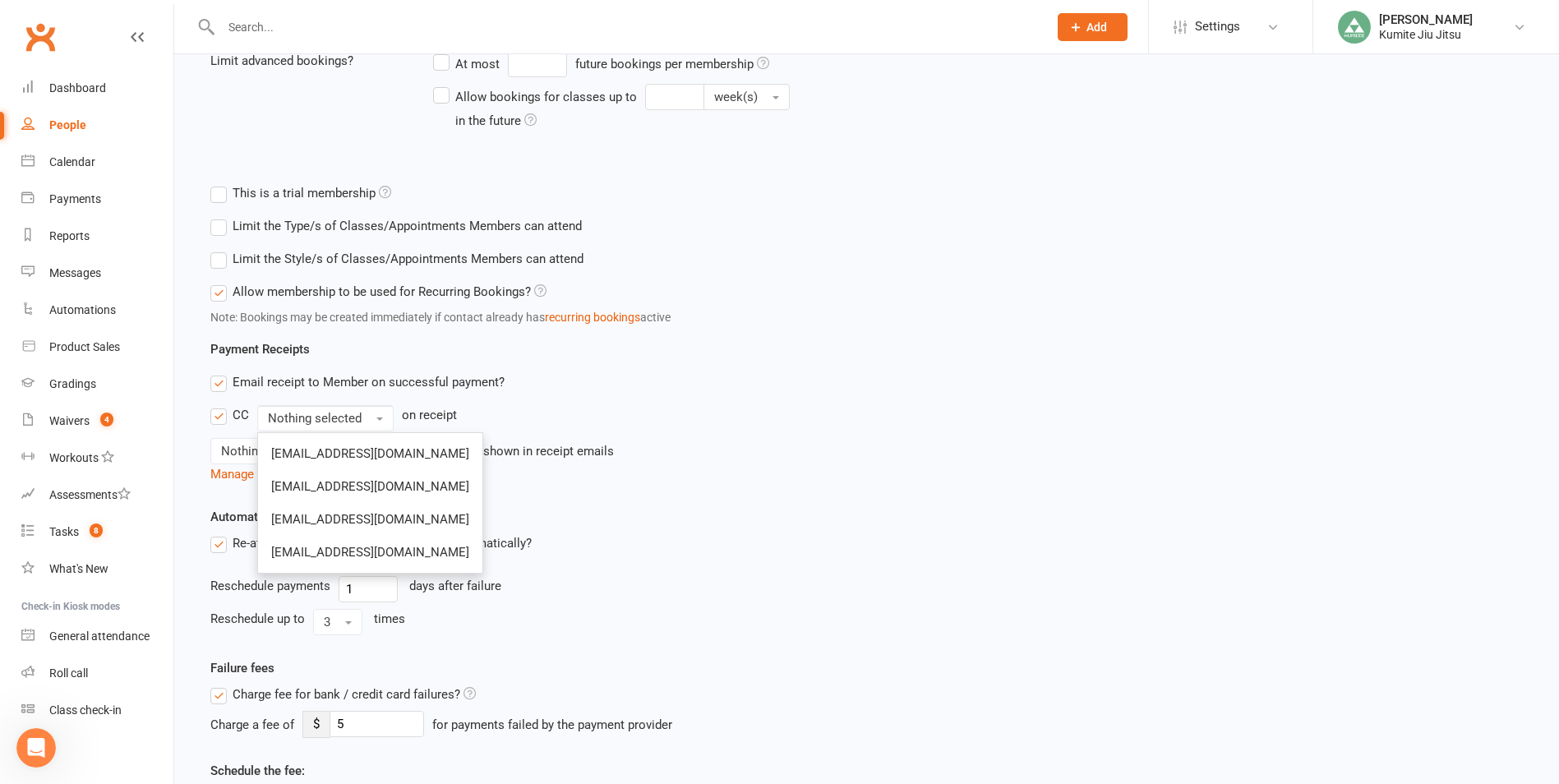
click at [217, 416] on label "CC" at bounding box center [229, 415] width 39 height 20
click at [217, 405] on input "CC" at bounding box center [215, 405] width 10 height 0
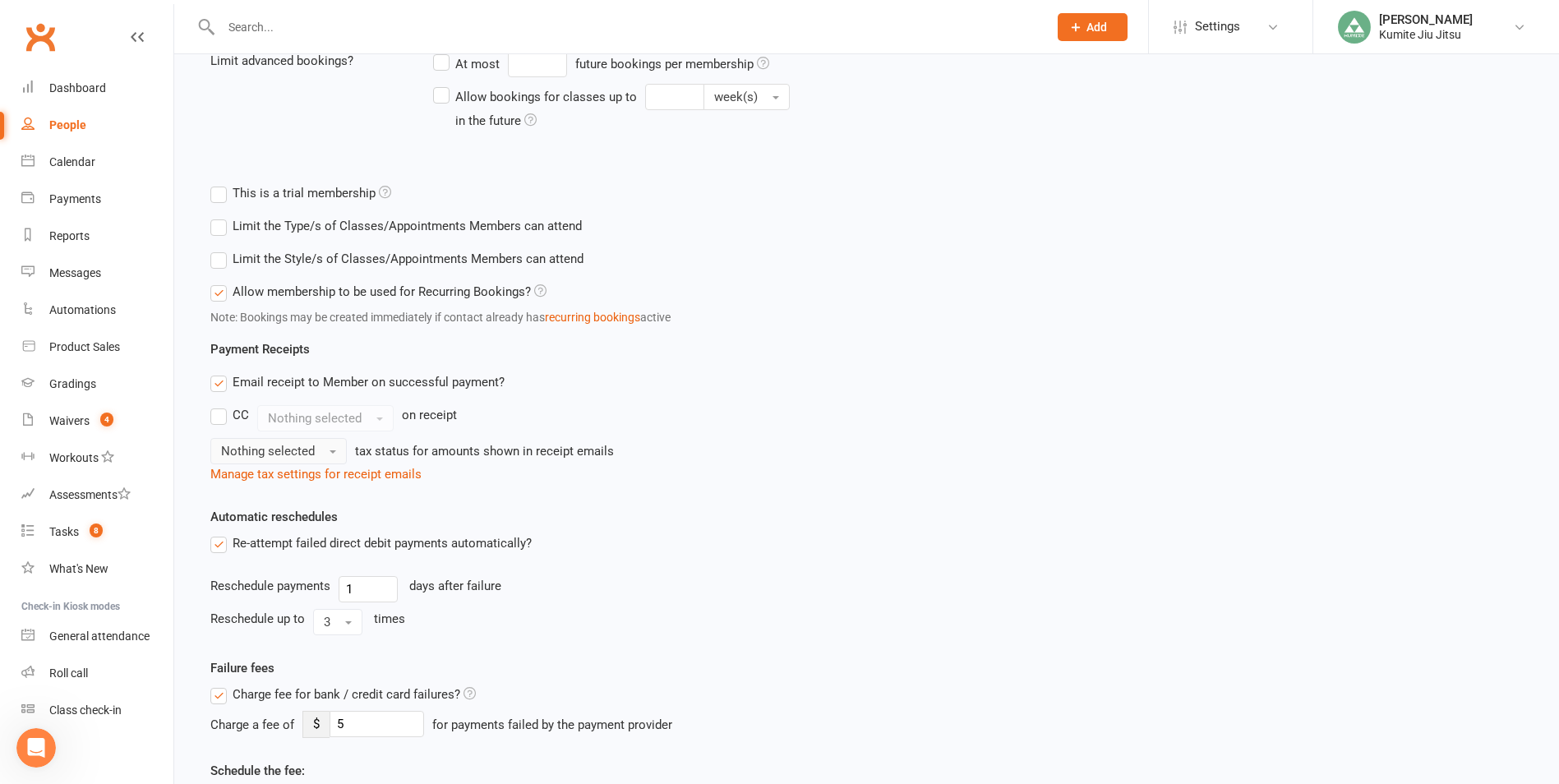
click at [296, 454] on span "Nothing selected" at bounding box center [268, 451] width 94 height 15
click at [271, 485] on link "Inc tax" at bounding box center [292, 486] width 163 height 33
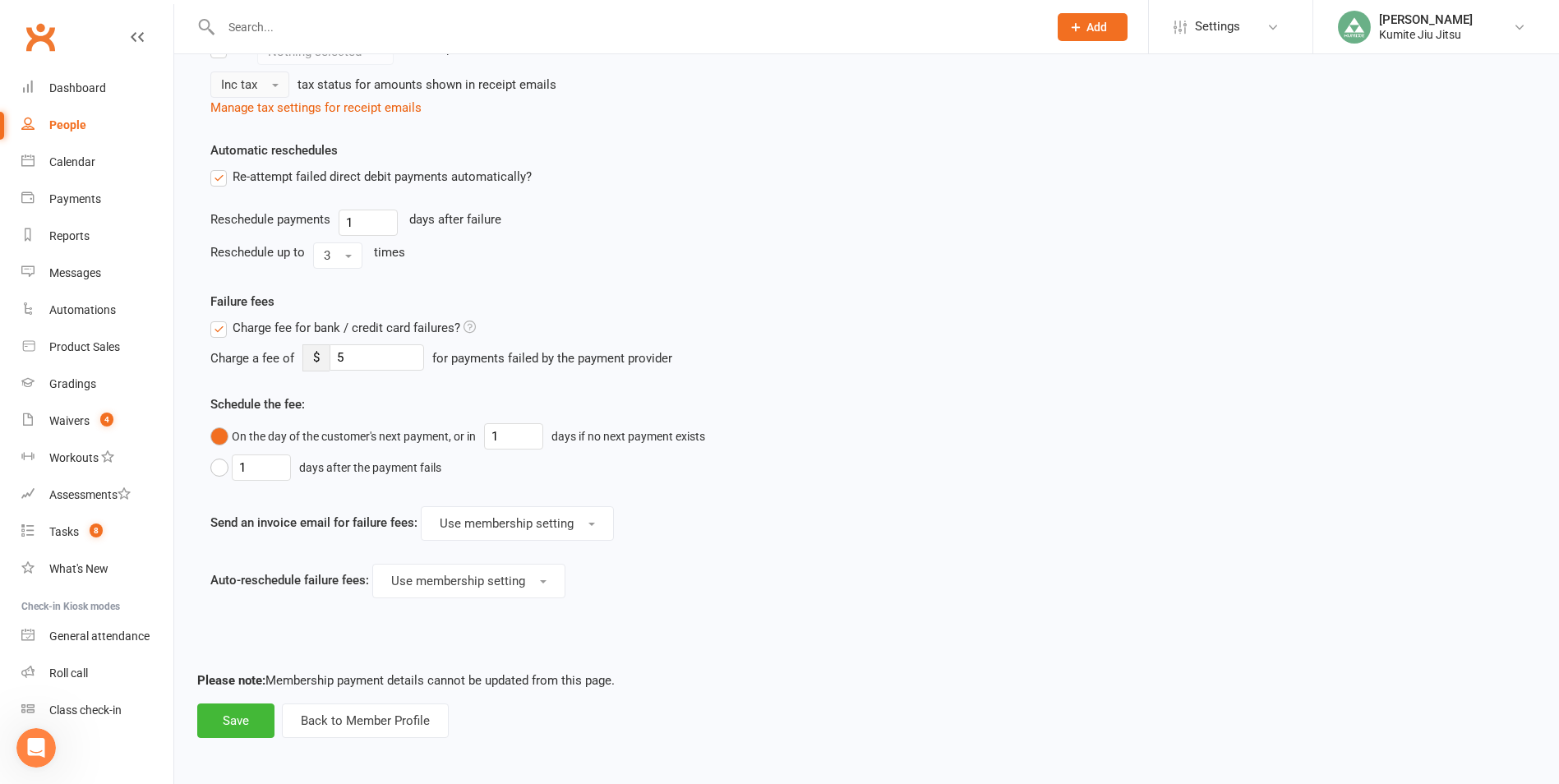
scroll to position [861, 0]
click at [232, 712] on button "Save" at bounding box center [236, 719] width 77 height 34
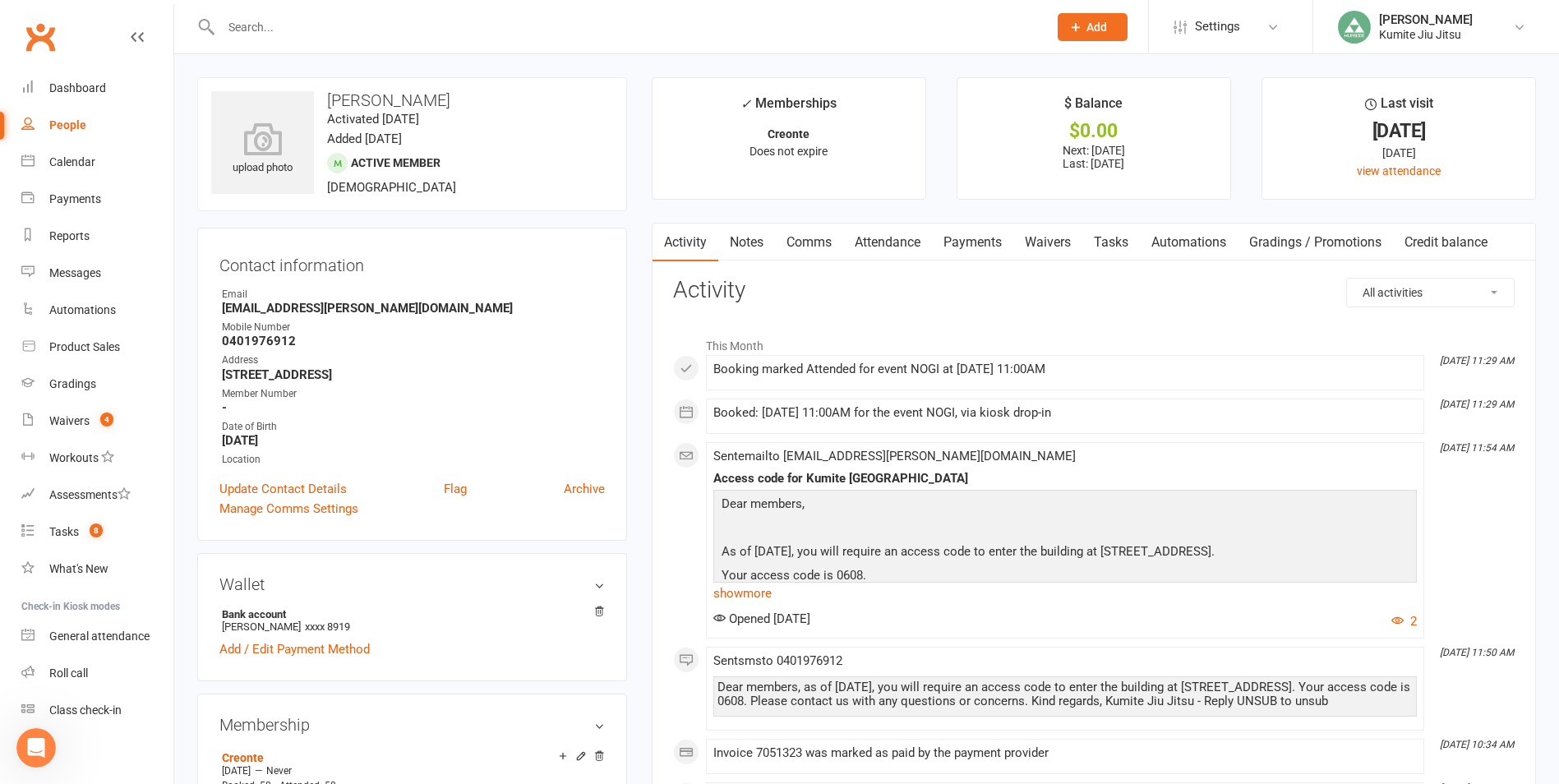
click at [964, 244] on link "Payments" at bounding box center [973, 243] width 82 height 38
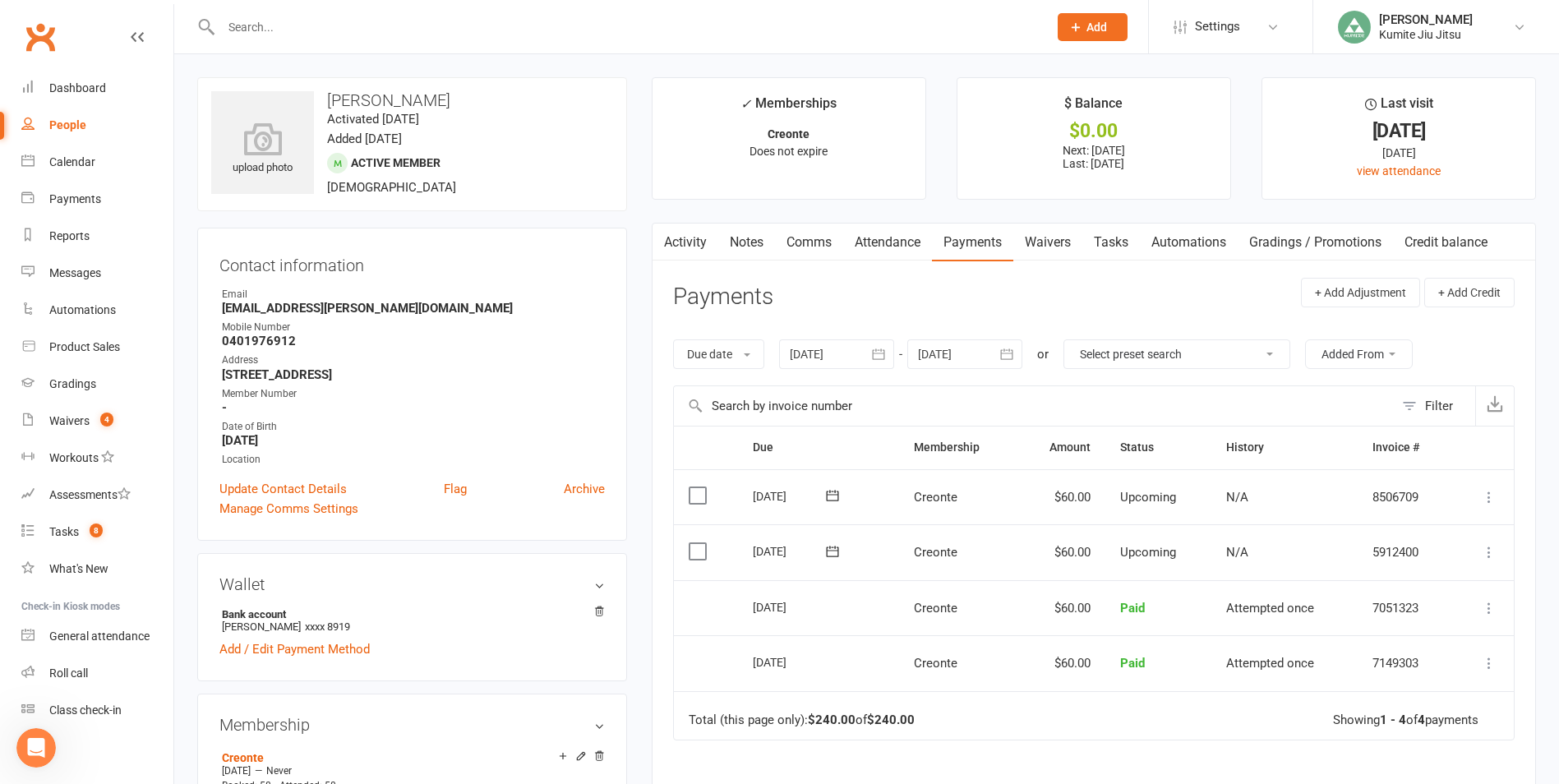
click at [1486, 608] on icon at bounding box center [1488, 608] width 16 height 16
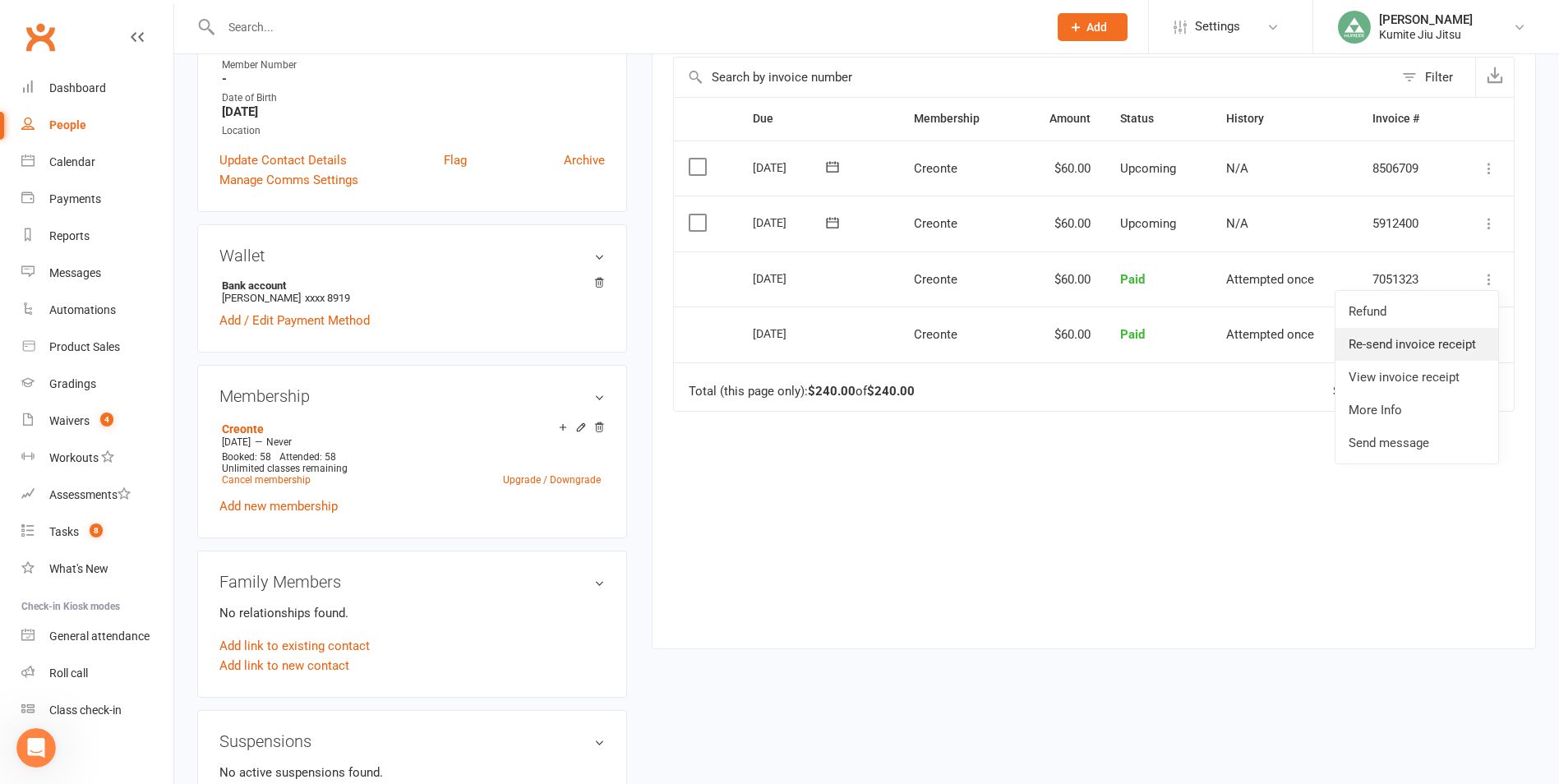
click at [1461, 349] on link "Re-send invoice receipt" at bounding box center [1416, 344] width 163 height 33
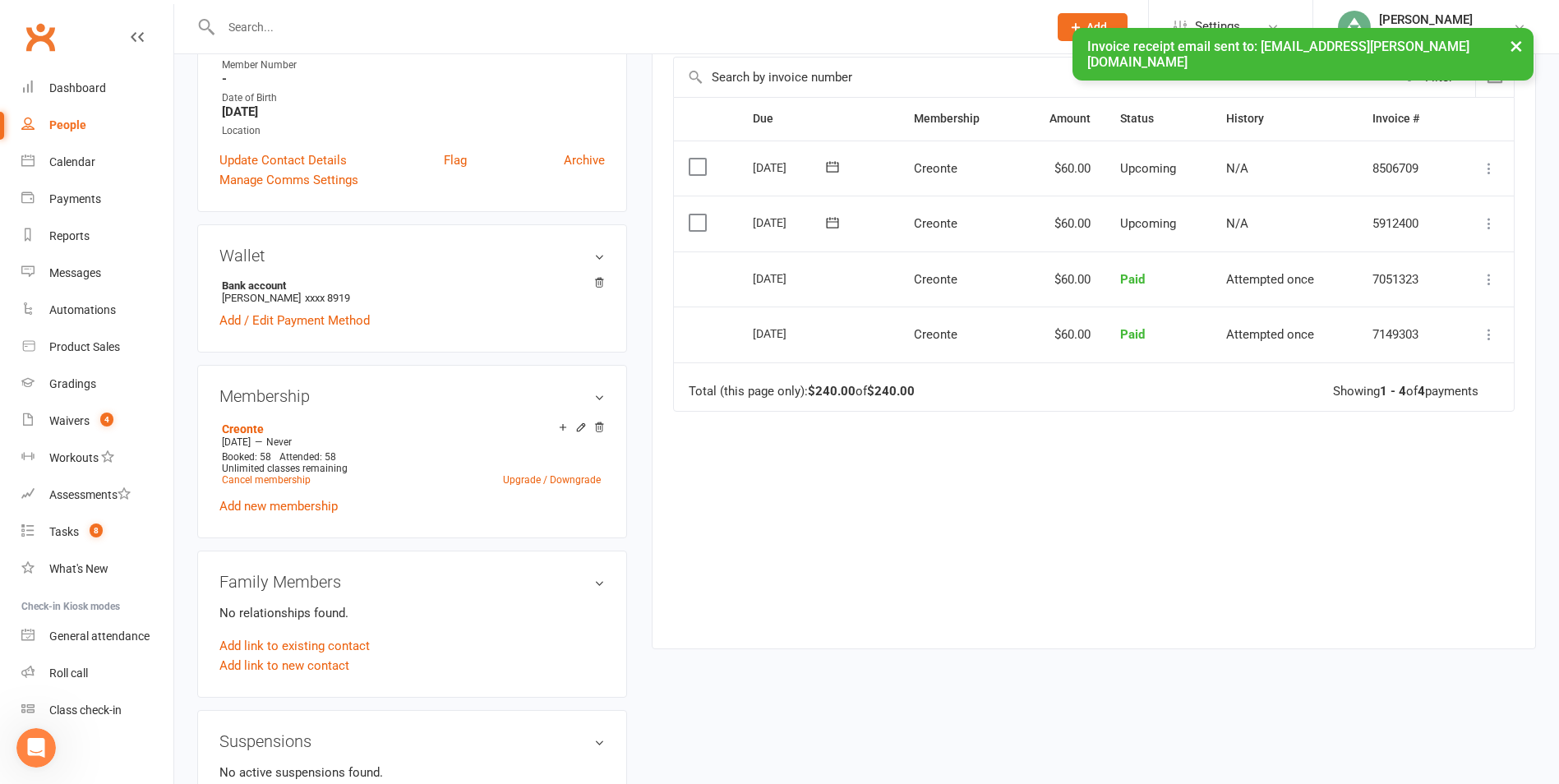
click at [1488, 336] on icon at bounding box center [1488, 334] width 16 height 16
click at [1431, 398] on link "Re-send invoice receipt" at bounding box center [1416, 399] width 163 height 33
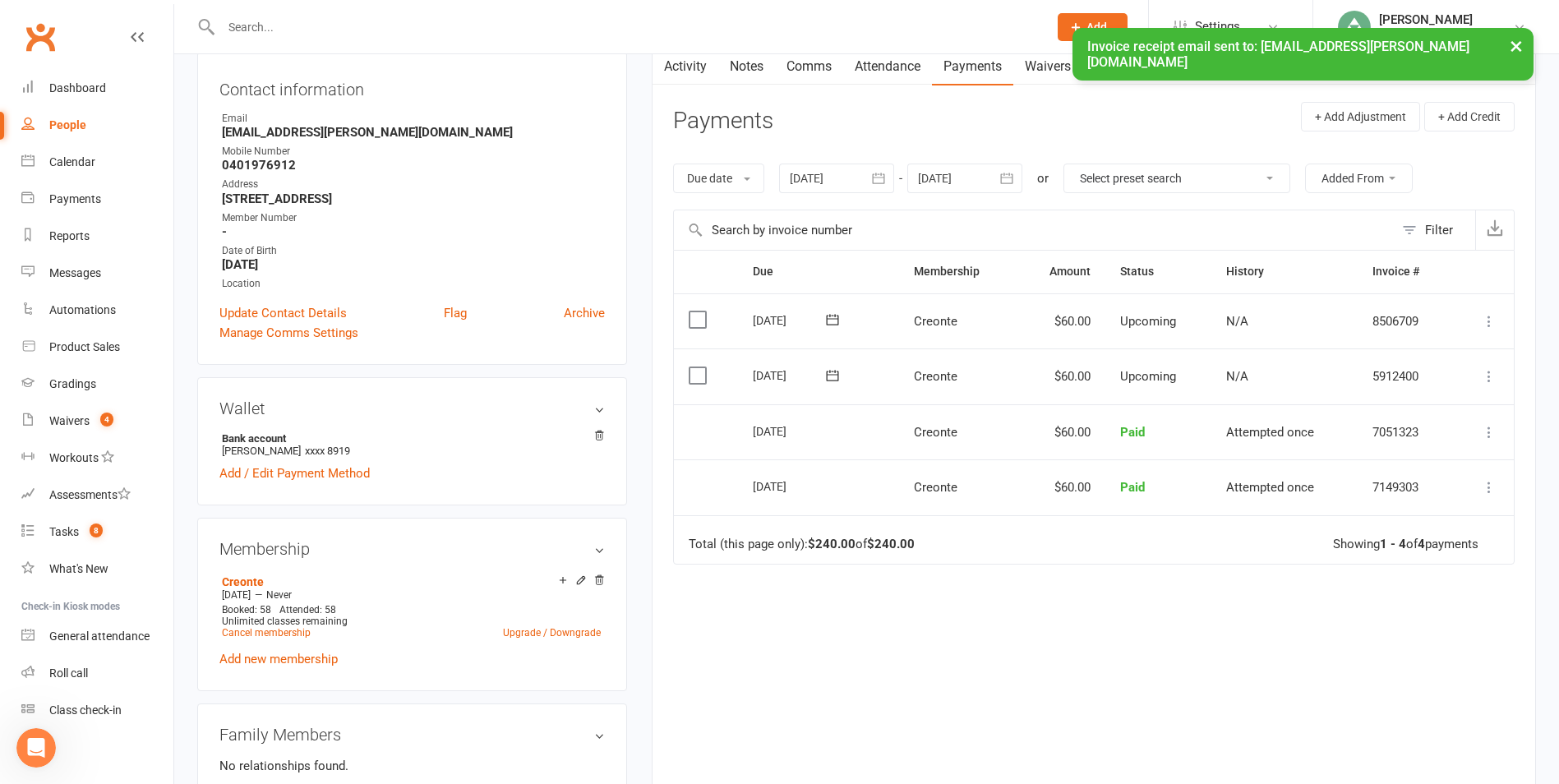
scroll to position [164, 0]
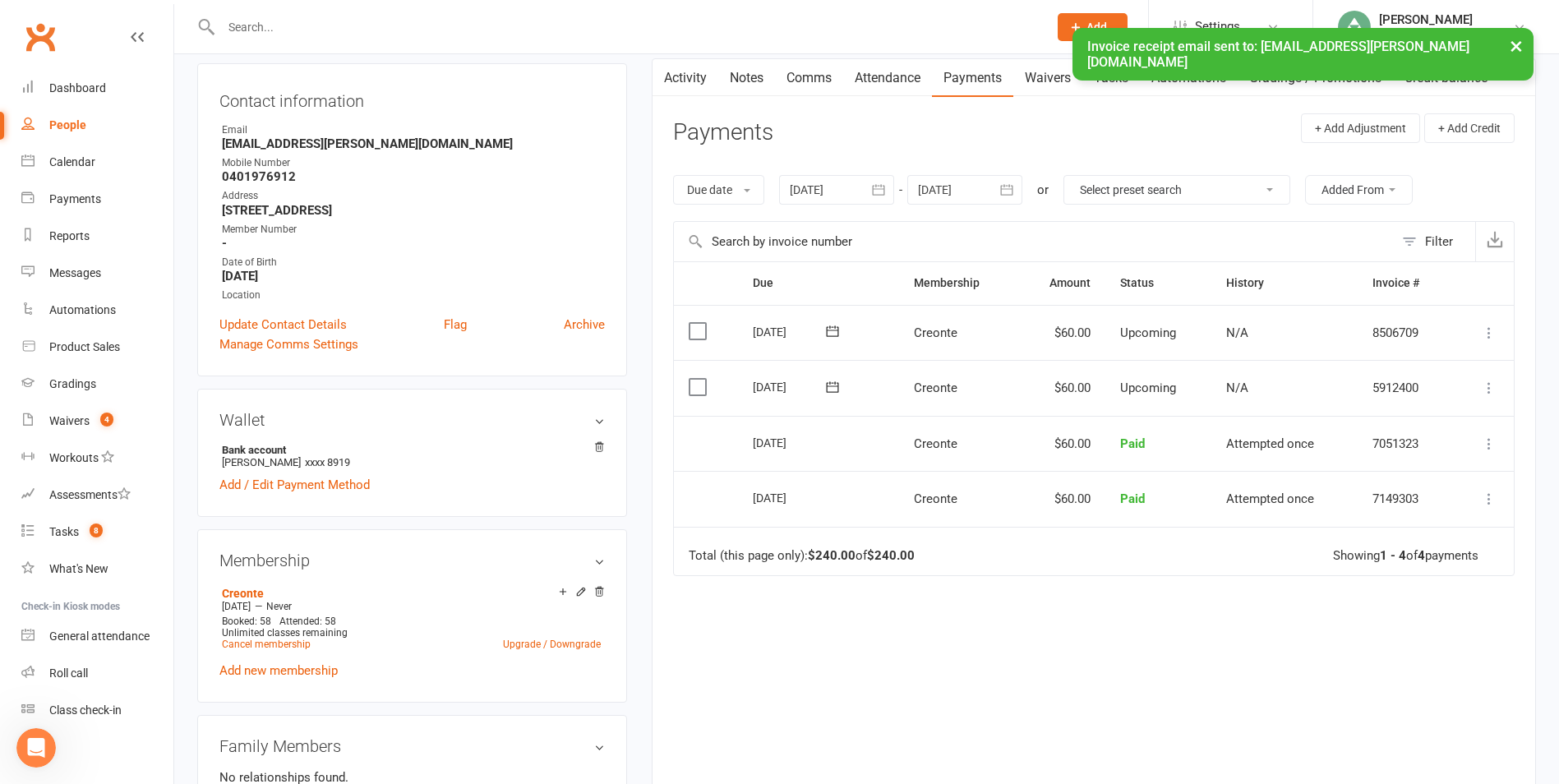
click at [879, 186] on icon "button" at bounding box center [878, 189] width 16 height 16
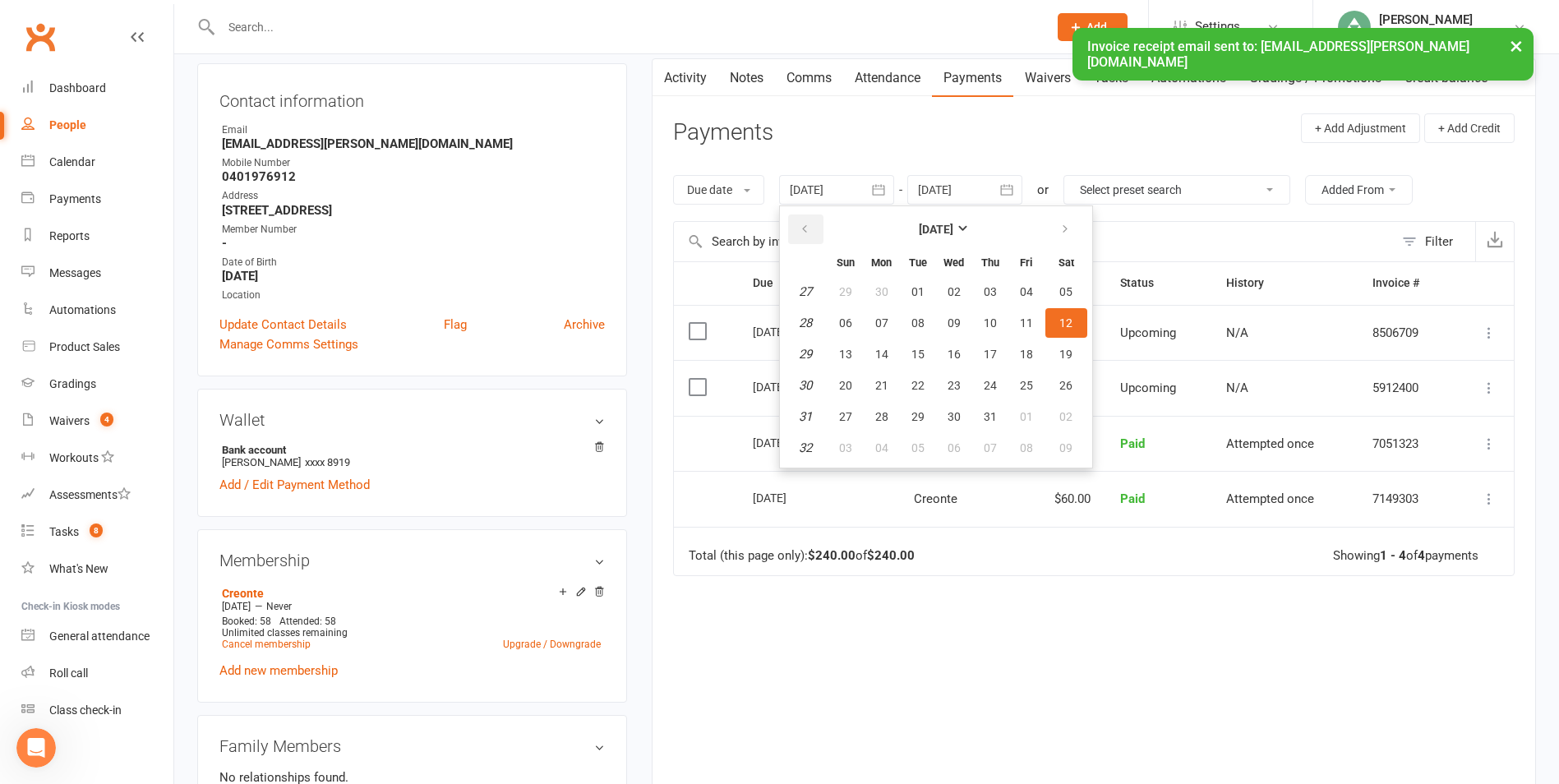
click at [815, 232] on button "button" at bounding box center [806, 229] width 35 height 29
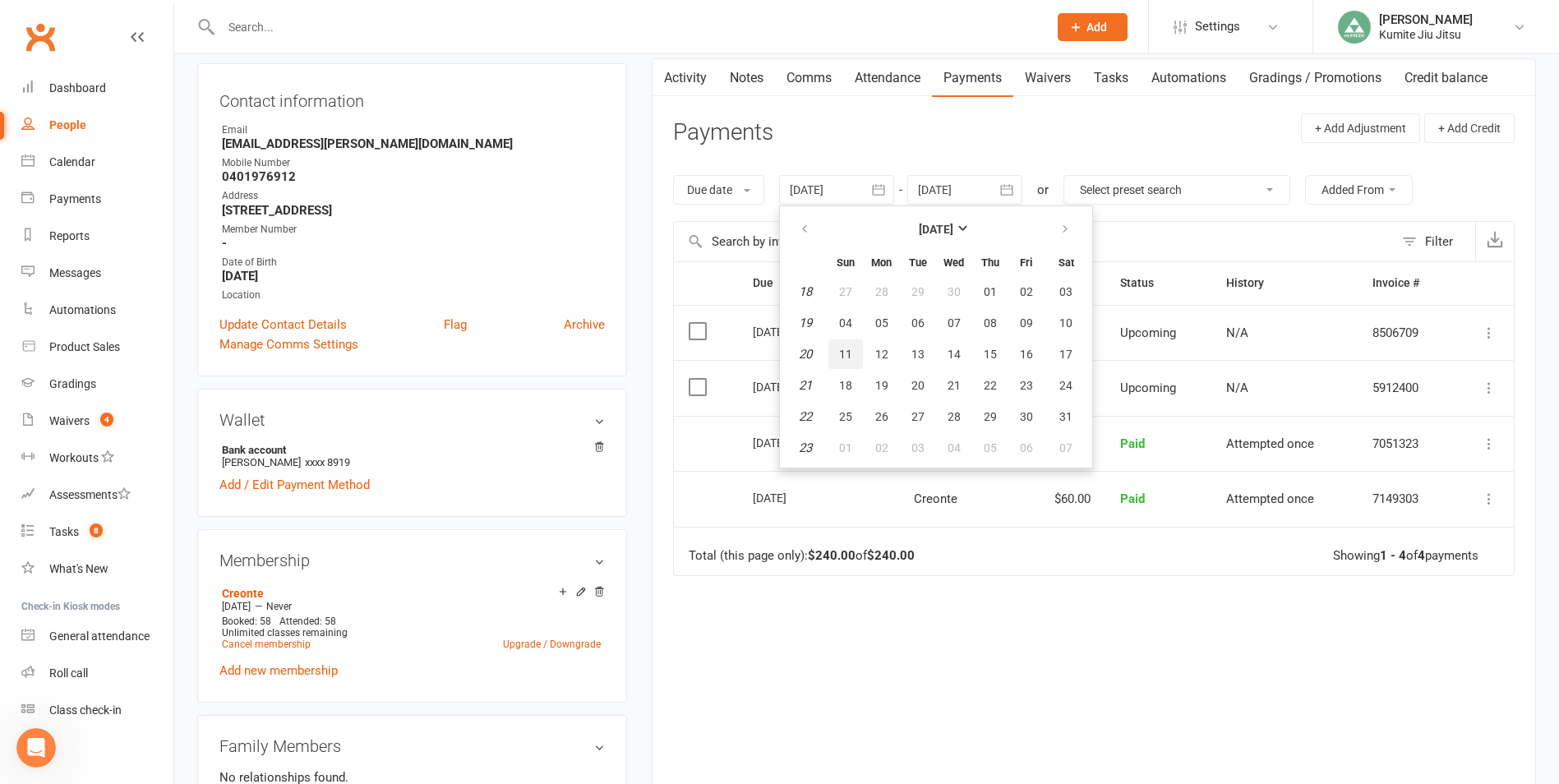
click at [848, 361] on button "11" at bounding box center [845, 354] width 34 height 29
type input "[DATE]"
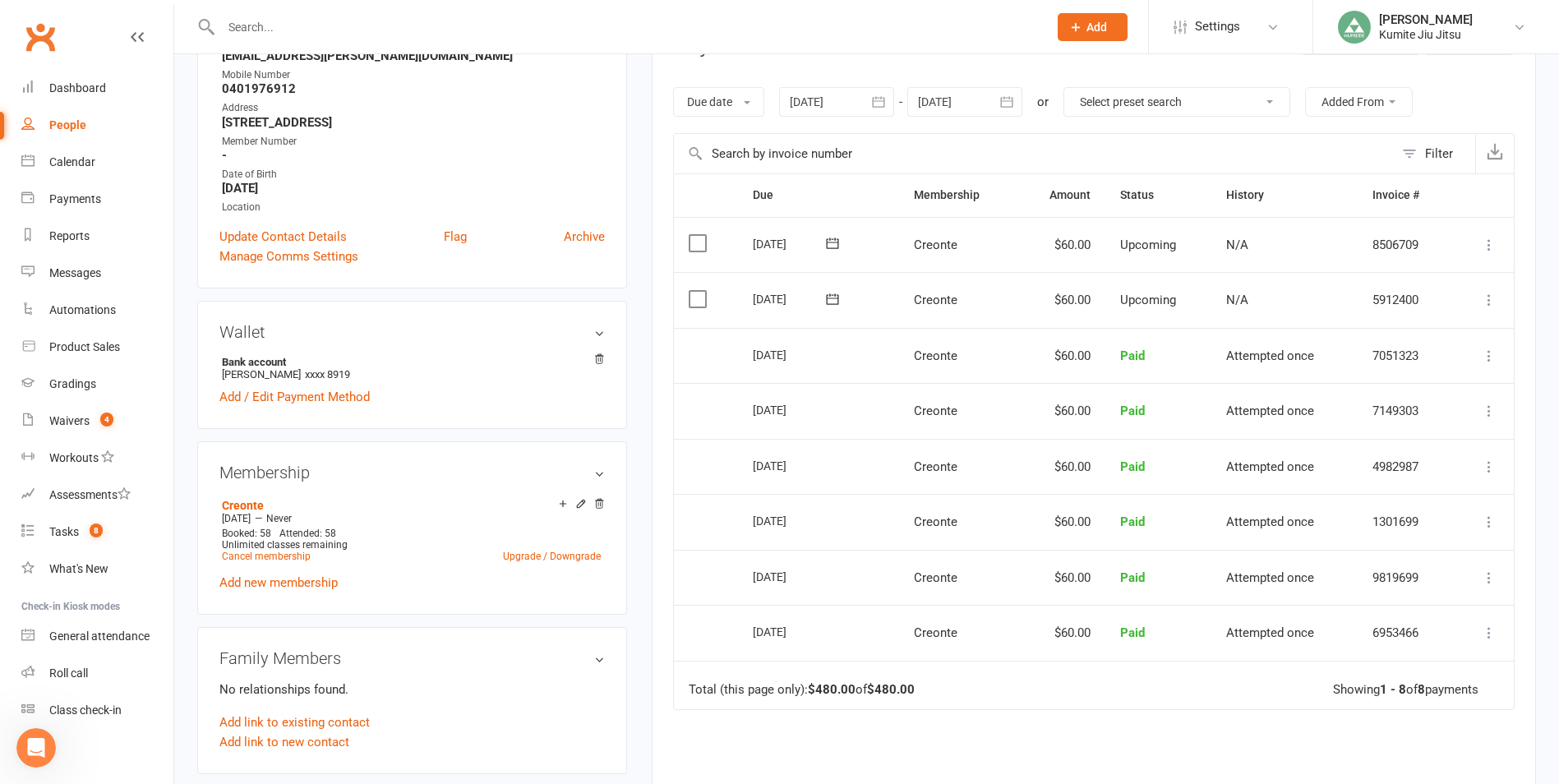
scroll to position [329, 0]
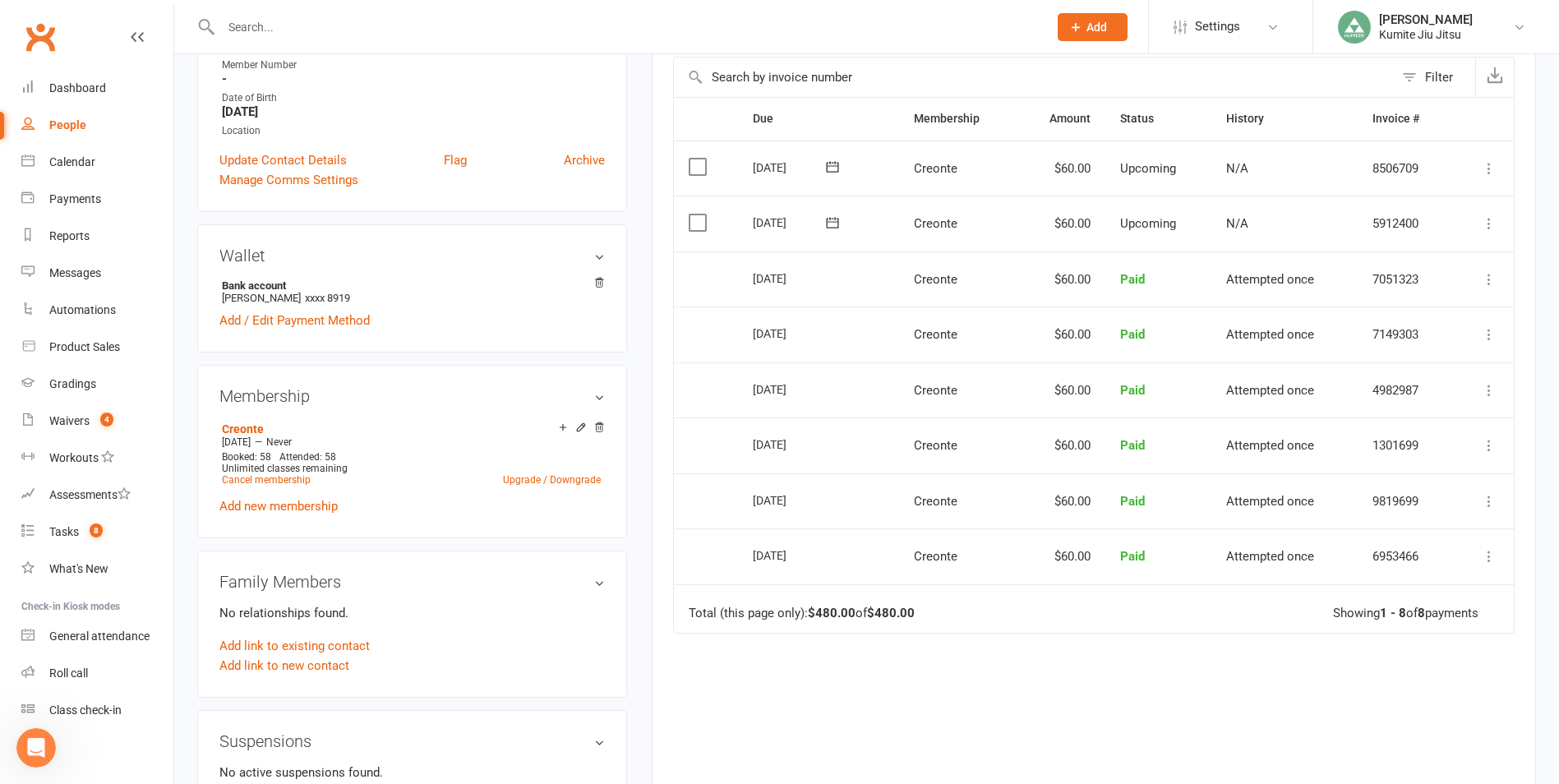
click at [1482, 391] on icon at bounding box center [1488, 390] width 16 height 16
drag, startPoint x: 1363, startPoint y: 452, endPoint x: 867, endPoint y: 77, distance: 621.8
click at [1363, 452] on link "Re-send invoice receipt" at bounding box center [1416, 455] width 163 height 33
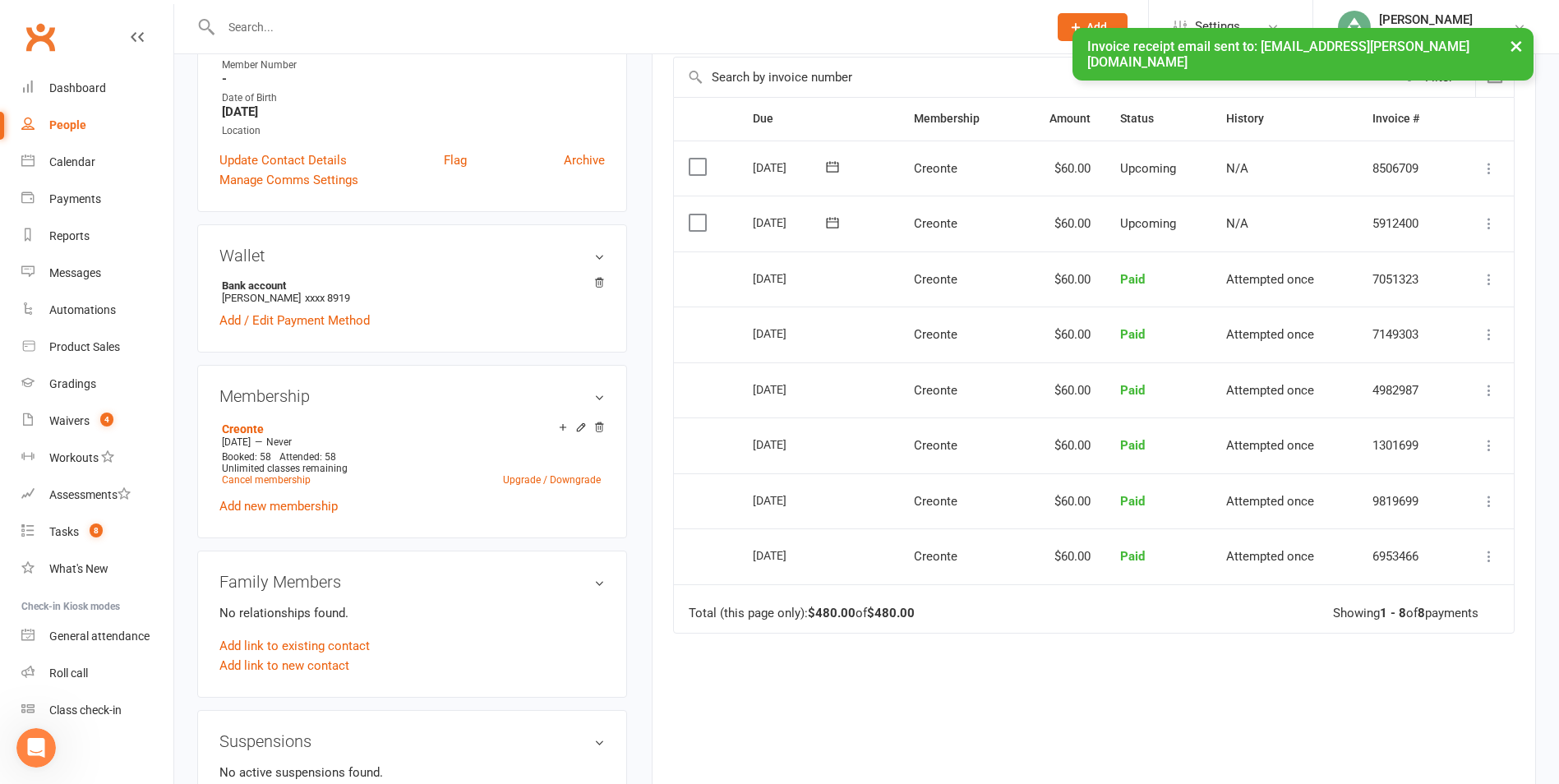
click at [1484, 447] on icon at bounding box center [1488, 445] width 16 height 16
click at [1362, 508] on link "Re-send invoice receipt" at bounding box center [1416, 510] width 163 height 33
click at [1490, 505] on icon at bounding box center [1488, 501] width 16 height 16
click at [1394, 566] on link "Re-send invoice receipt" at bounding box center [1416, 566] width 163 height 33
click at [1491, 559] on icon at bounding box center [1488, 556] width 16 height 16
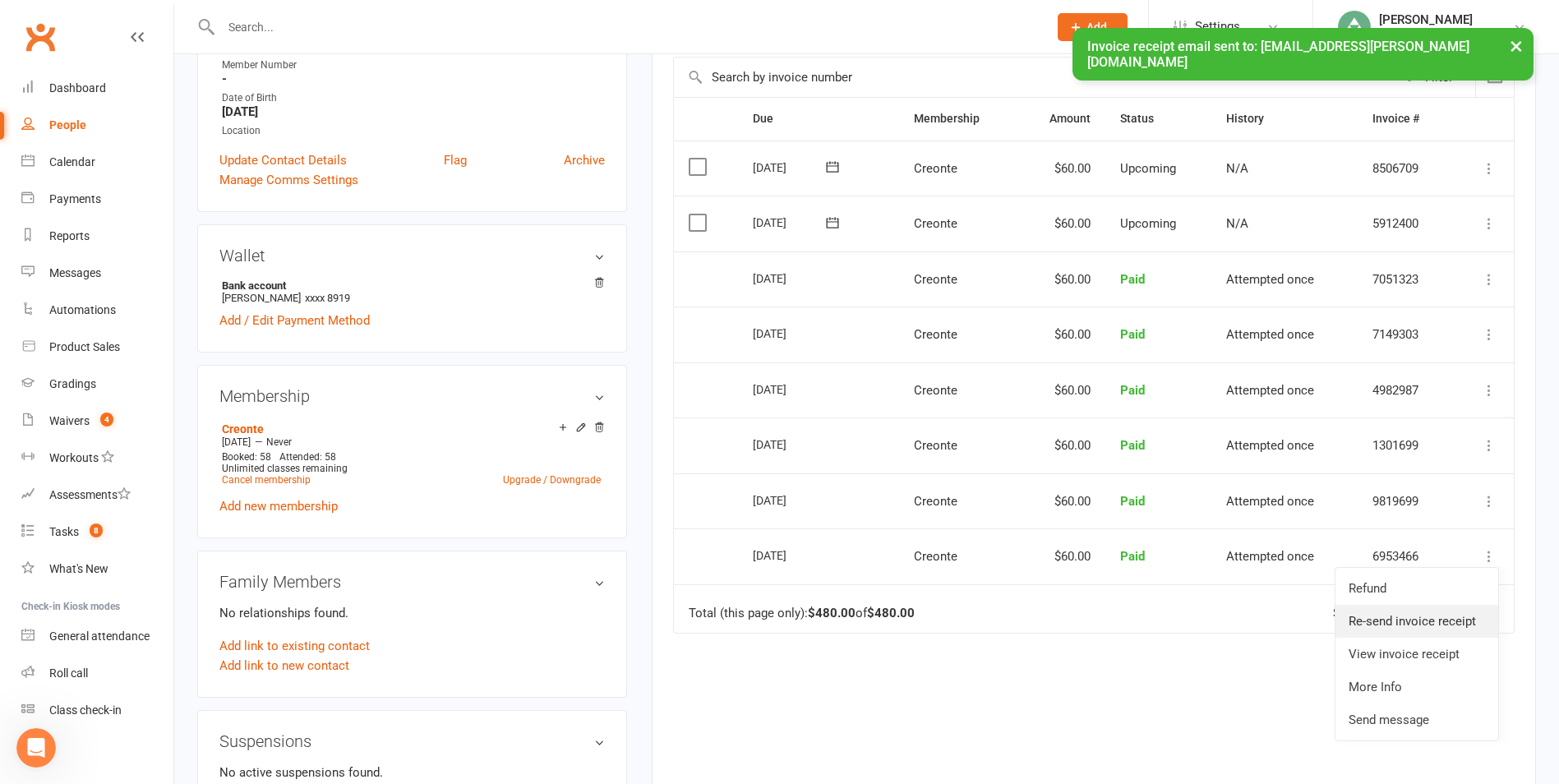
click at [1408, 625] on link "Re-send invoice receipt" at bounding box center [1416, 621] width 163 height 33
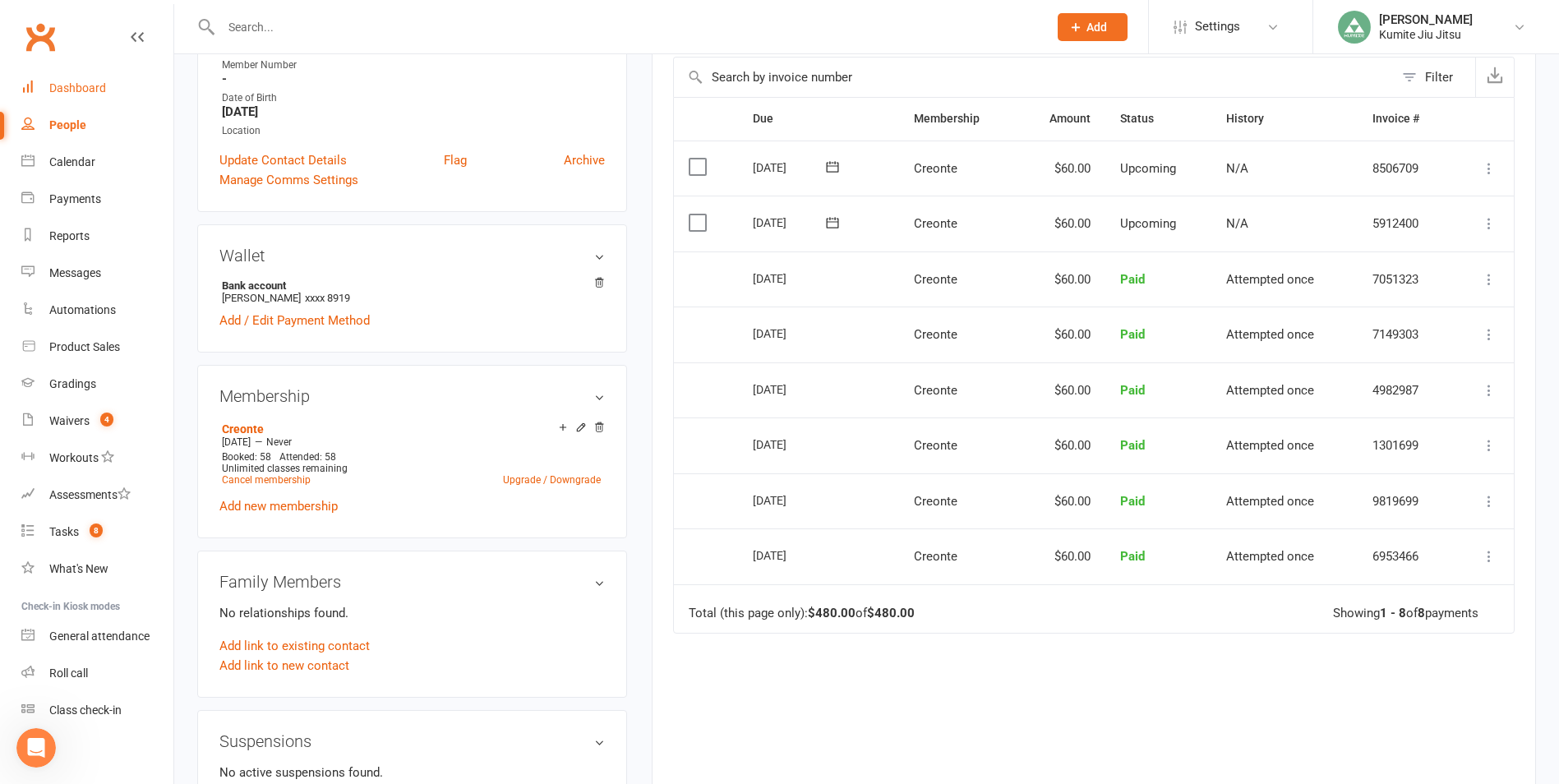
click at [92, 90] on div "Dashboard" at bounding box center [77, 88] width 57 height 13
